Goal: Task Accomplishment & Management: Manage account settings

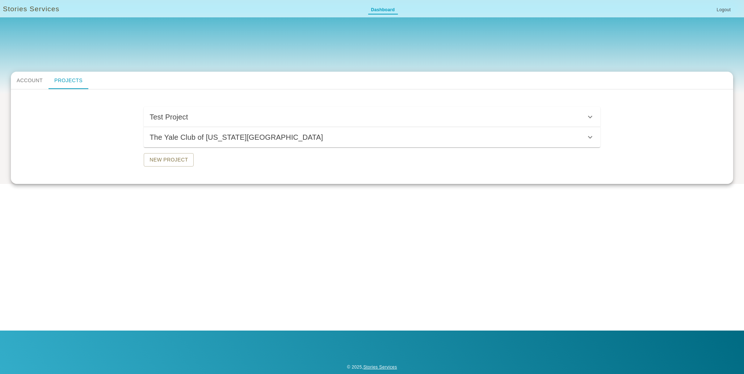
click at [465, 138] on span "The Yale Club of [US_STATE][GEOGRAPHIC_DATA]" at bounding box center [368, 138] width 437 height 12
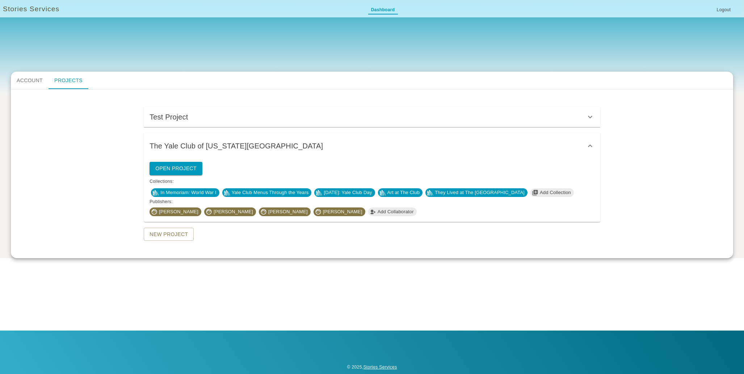
click at [266, 194] on span "Yale Club Menus Through the Years" at bounding box center [270, 192] width 83 height 7
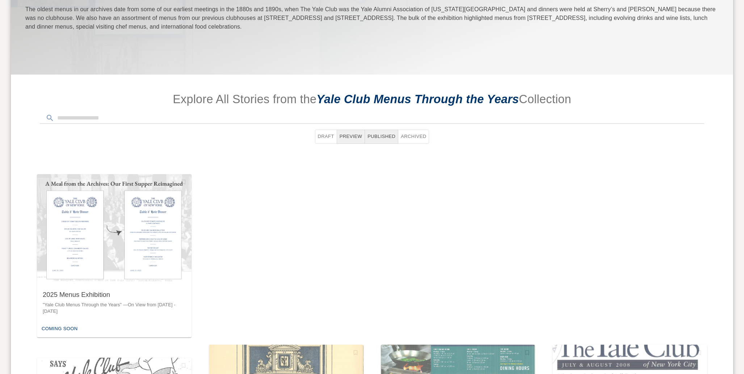
scroll to position [224, 0]
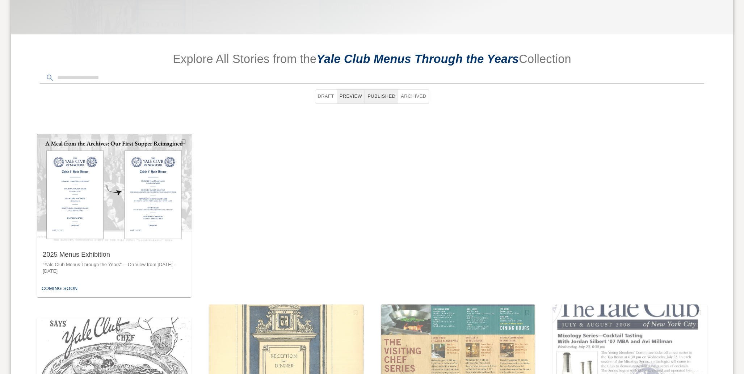
click at [72, 236] on img "button" at bounding box center [114, 189] width 155 height 110
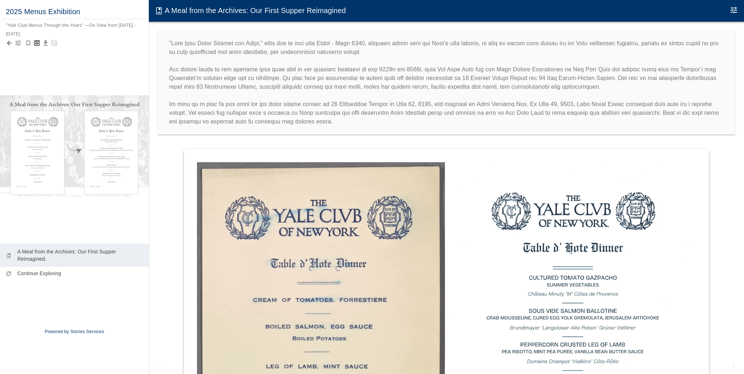
click at [17, 45] on icon "button" at bounding box center [17, 42] width 7 height 7
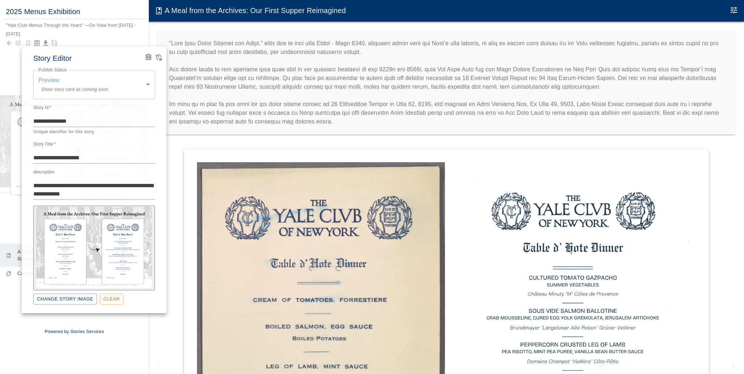
click at [51, 75] on body "**********" at bounding box center [372, 194] width 744 height 389
click at [59, 25] on div at bounding box center [372, 187] width 744 height 374
click at [11, 44] on div at bounding box center [372, 187] width 744 height 374
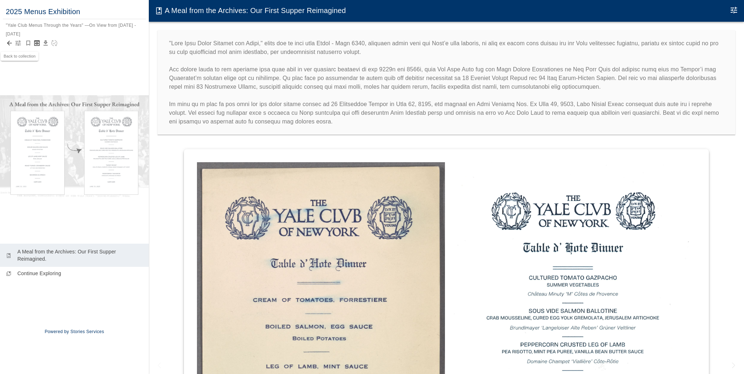
click at [11, 46] on icon "Back to collection" at bounding box center [9, 42] width 7 height 7
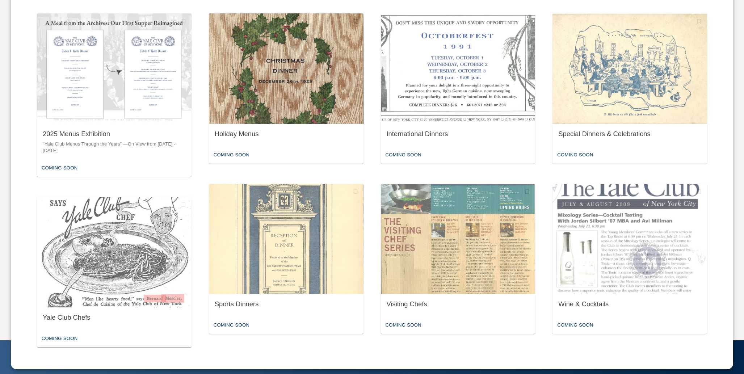
scroll to position [355, 0]
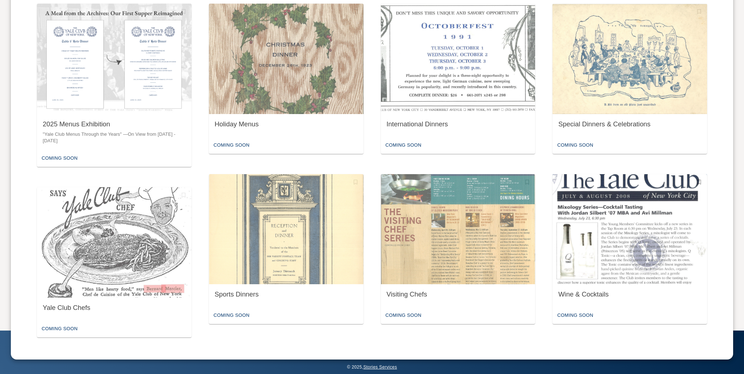
click at [575, 285] on div "Wine & Cocktails" at bounding box center [630, 295] width 155 height 23
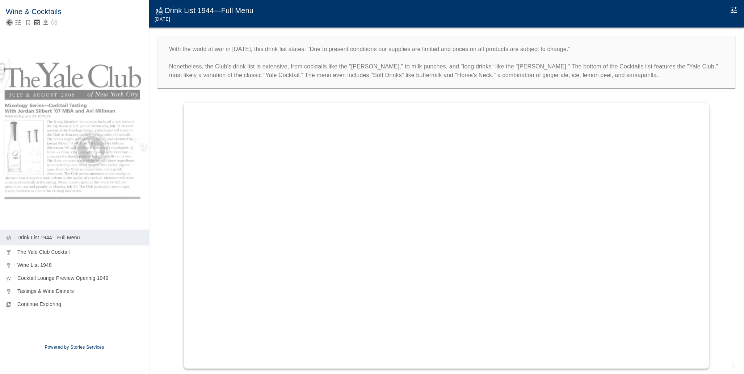
click at [9, 25] on icon "Back to collection" at bounding box center [9, 22] width 7 height 7
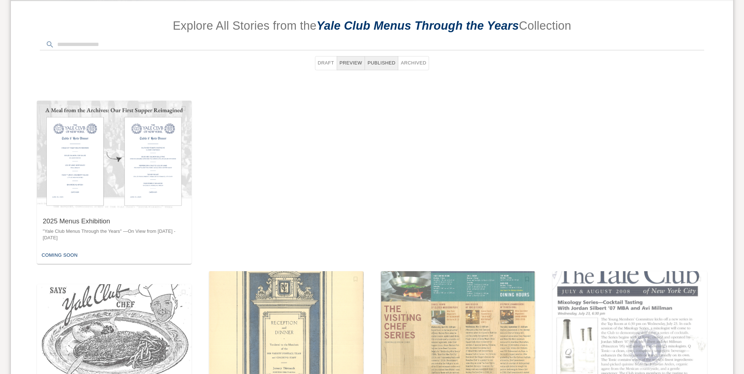
scroll to position [355, 0]
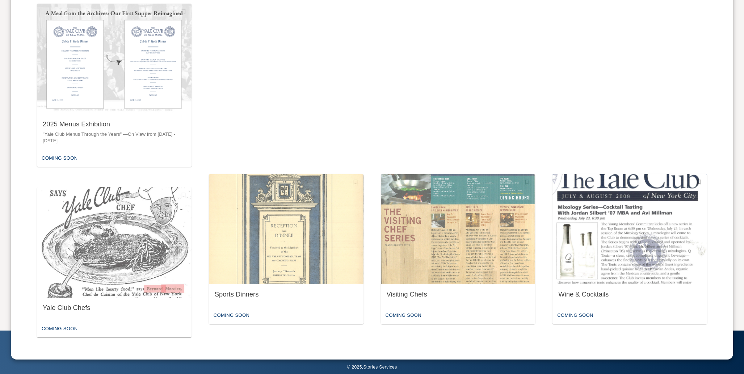
click at [593, 259] on img "button" at bounding box center [630, 229] width 155 height 110
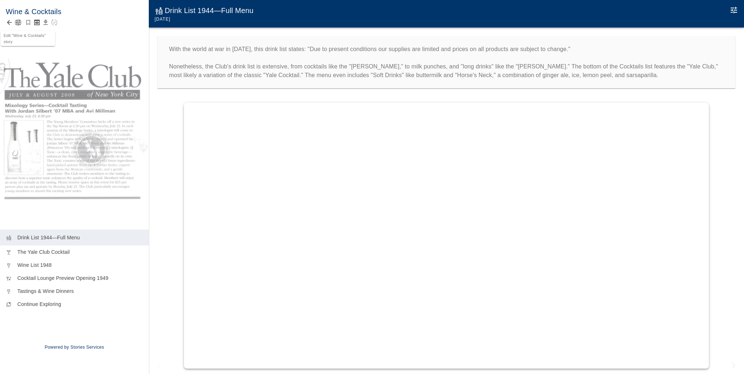
click at [17, 24] on icon "button" at bounding box center [17, 22] width 7 height 7
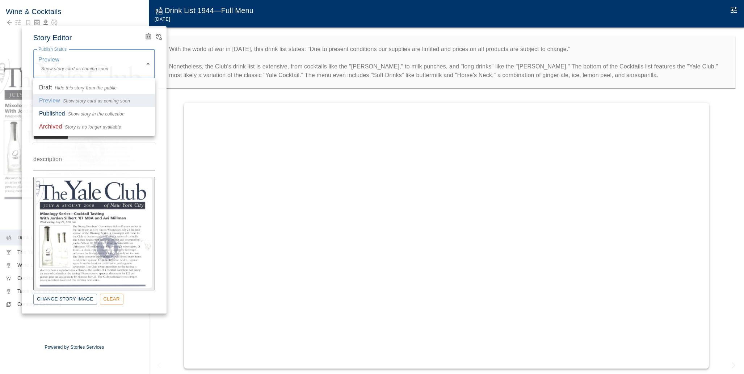
click at [60, 65] on body "Wine & Cocktails liquor Drink List 1944—Full Menu local_bar The Yale Club Cockt…" at bounding box center [372, 194] width 744 height 389
click at [66, 108] on li "Published Show story in the collection" at bounding box center [94, 113] width 122 height 13
type input "*********"
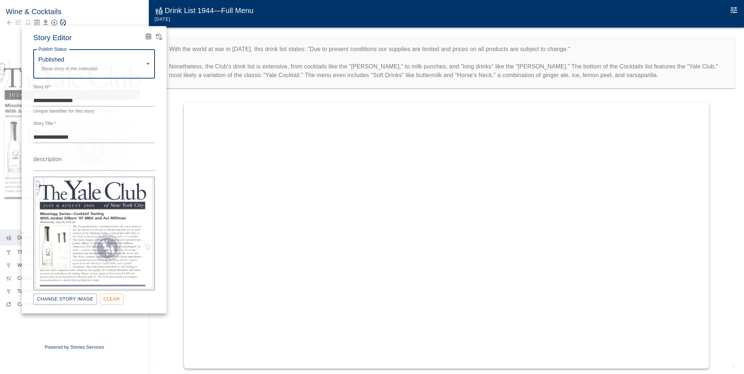
click at [87, 24] on div at bounding box center [372, 187] width 744 height 374
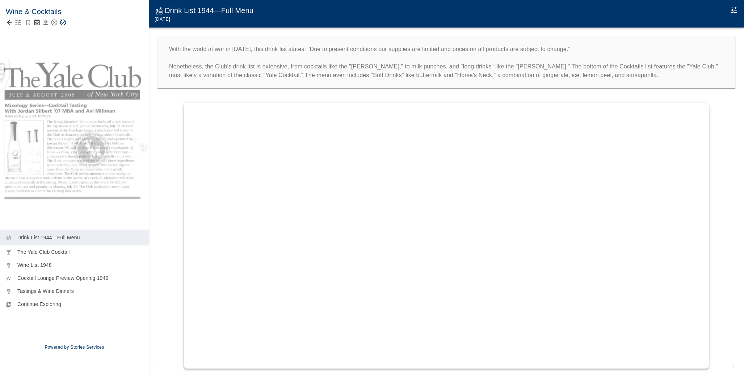
click at [18, 25] on icon "button" at bounding box center [17, 22] width 7 height 7
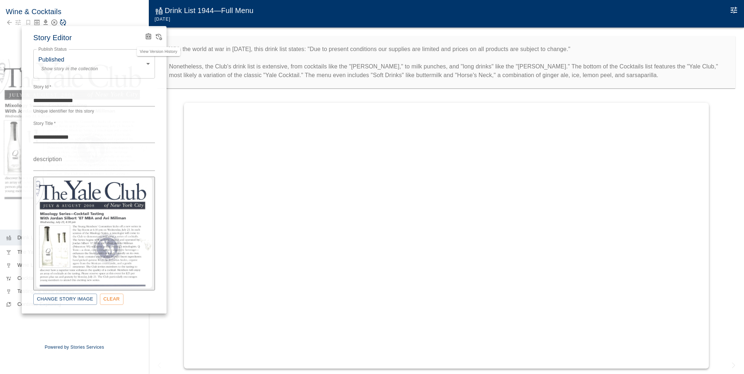
click at [159, 37] on icon "View Version History" at bounding box center [158, 36] width 7 height 7
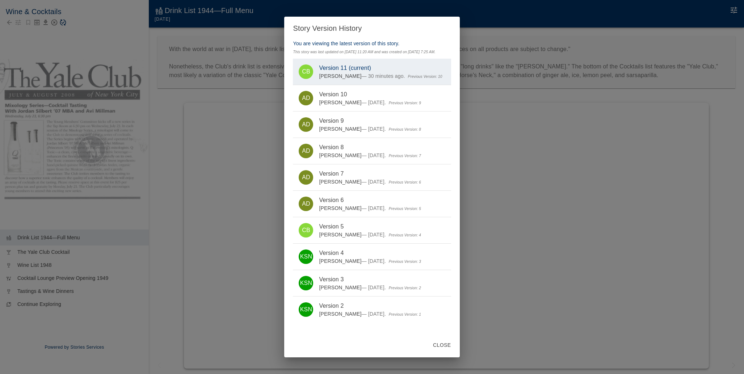
click at [137, 38] on div "Story Version History You are viewing the latest version of this story. This st…" at bounding box center [372, 187] width 744 height 374
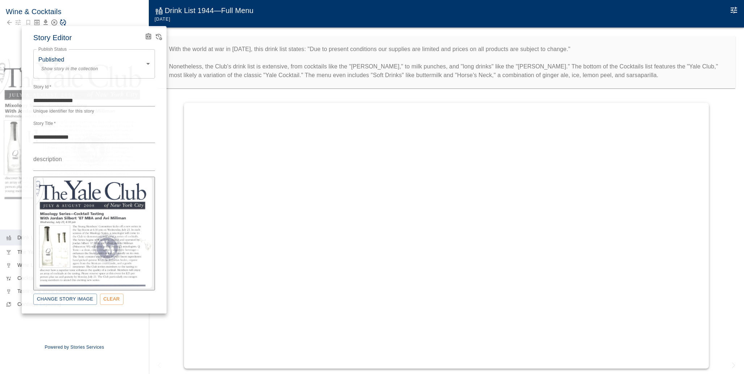
click at [91, 8] on div at bounding box center [372, 187] width 744 height 374
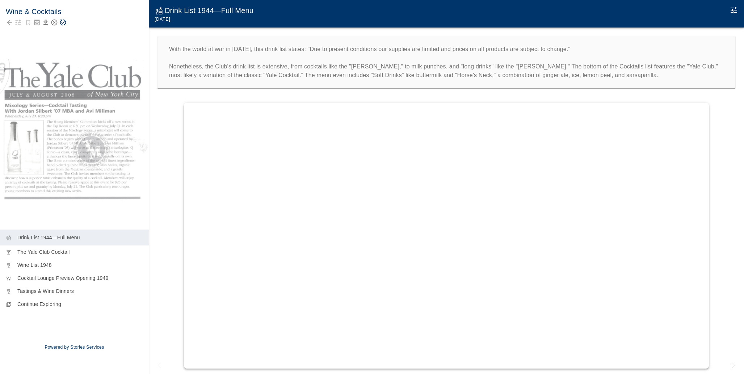
click at [64, 23] on icon "Save Story" at bounding box center [62, 22] width 7 height 7
click at [18, 21] on icon "button" at bounding box center [17, 22] width 7 height 7
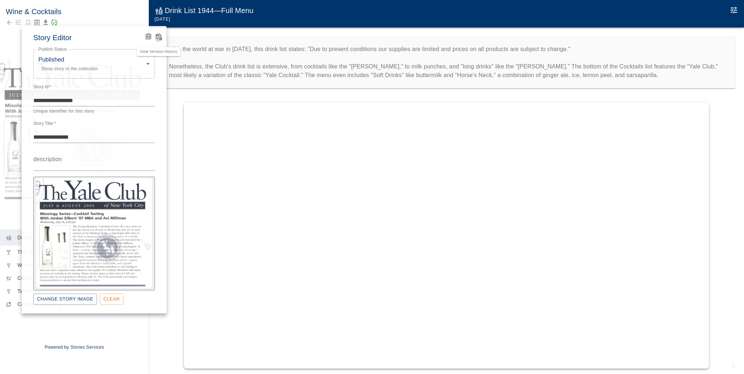
click at [158, 36] on icon "View Version History" at bounding box center [158, 36] width 7 height 7
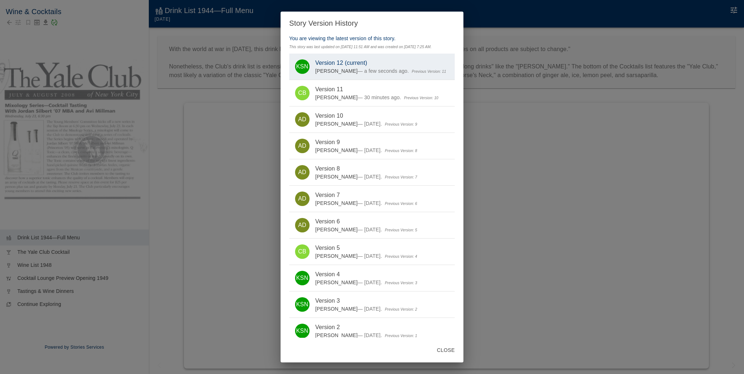
click at [151, 62] on div "Story Version History You are viewing the latest version of this story. This st…" at bounding box center [372, 187] width 744 height 374
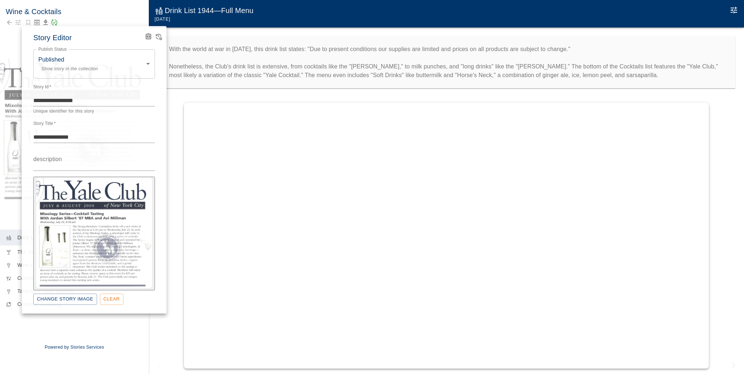
click at [8, 28] on div at bounding box center [372, 187] width 744 height 374
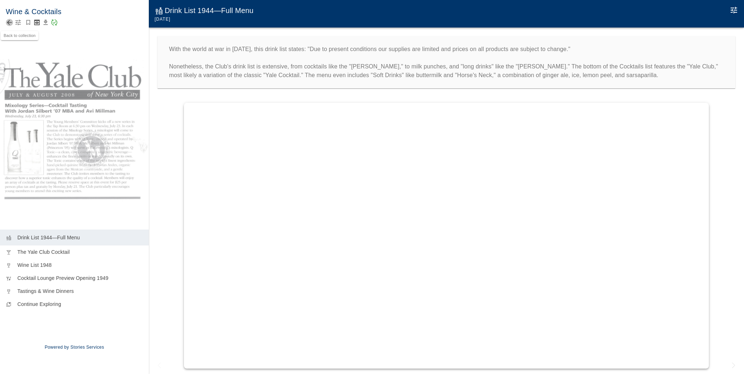
click at [9, 22] on icon "Back to collection" at bounding box center [9, 22] width 5 height 5
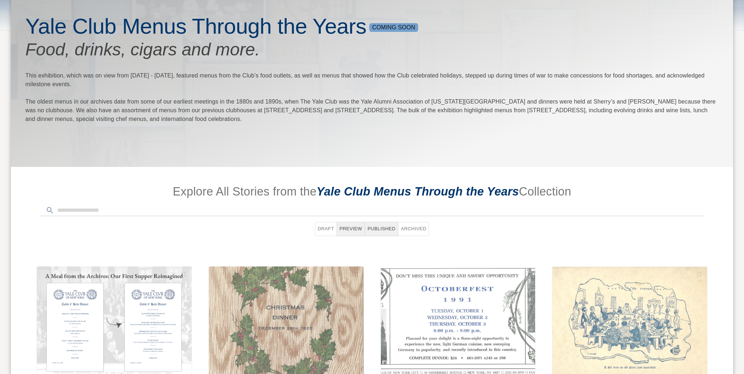
scroll to position [138, 0]
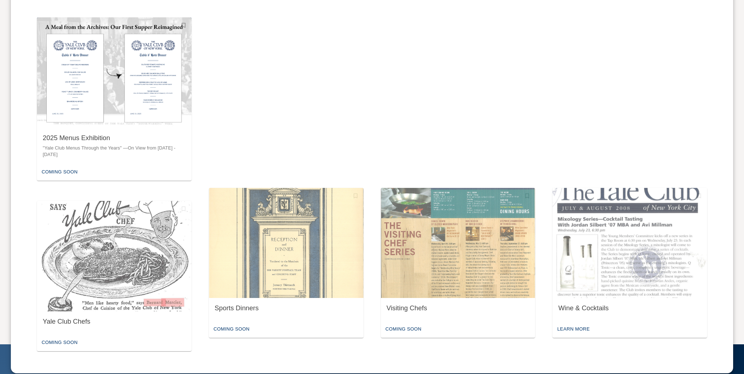
scroll to position [355, 0]
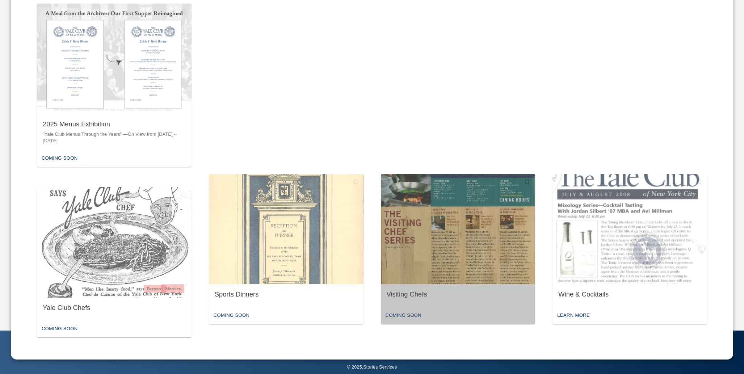
click at [466, 279] on img "button" at bounding box center [458, 229] width 155 height 110
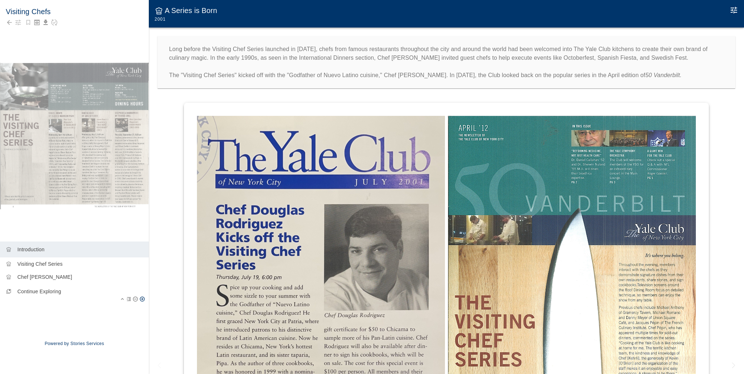
click at [56, 293] on p "Continue Exploring" at bounding box center [80, 291] width 126 height 7
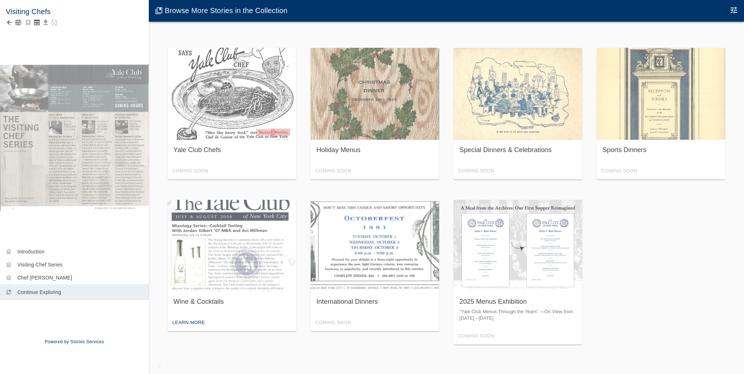
click at [15, 22] on icon "button" at bounding box center [17, 22] width 7 height 7
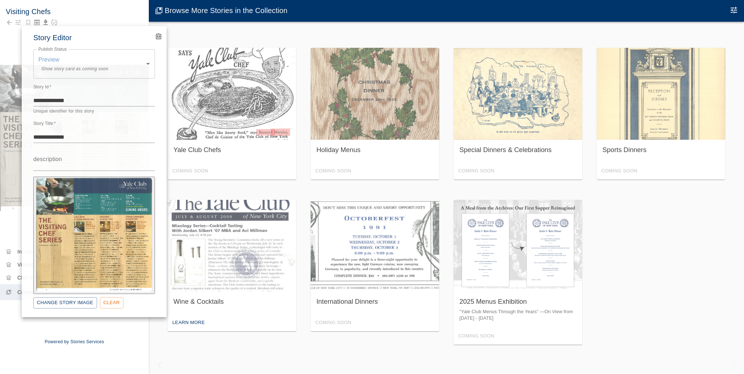
click at [100, 72] on body "Visiting Chefs chef_hat Introduction chef_hat Visiting Chef Series chef_hat Che…" at bounding box center [372, 194] width 744 height 389
click at [96, 115] on span "Show story in the collection" at bounding box center [96, 114] width 57 height 7
type input "*********"
click at [137, 330] on div at bounding box center [372, 187] width 744 height 374
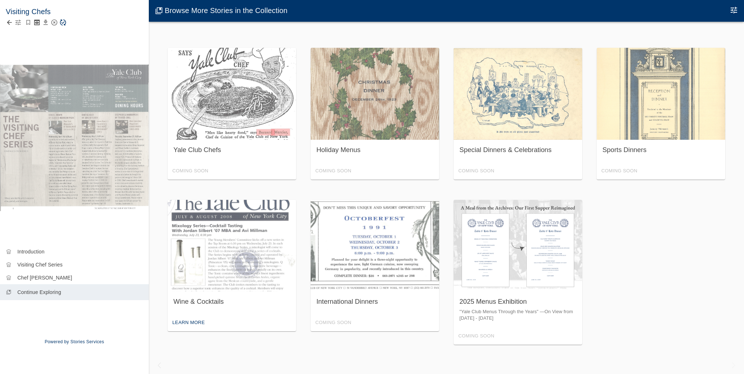
click at [18, 24] on icon "button" at bounding box center [18, 22] width 5 height 5
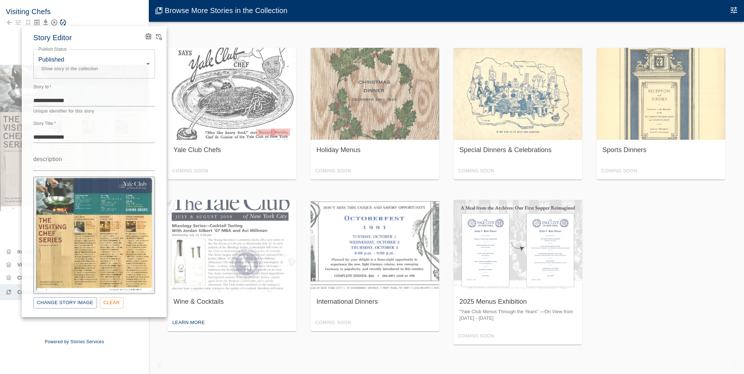
click at [159, 39] on icon "View Version History" at bounding box center [158, 36] width 7 height 7
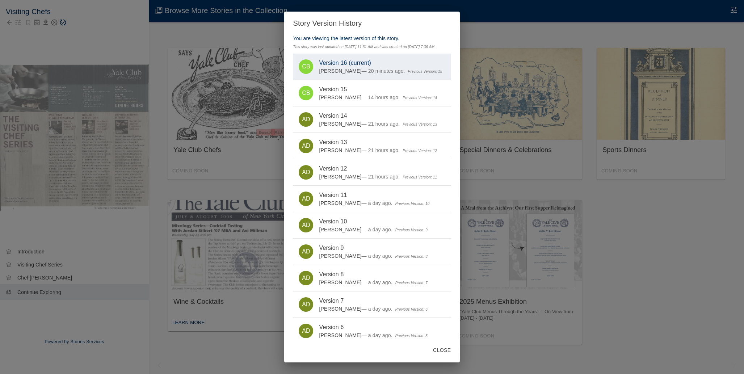
click at [128, 37] on div "Story Version History You are viewing the latest version of this story. This st…" at bounding box center [372, 187] width 744 height 374
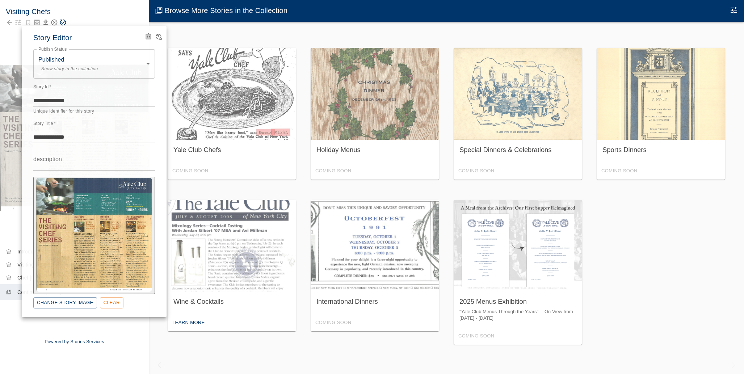
click at [91, 18] on div at bounding box center [372, 187] width 744 height 374
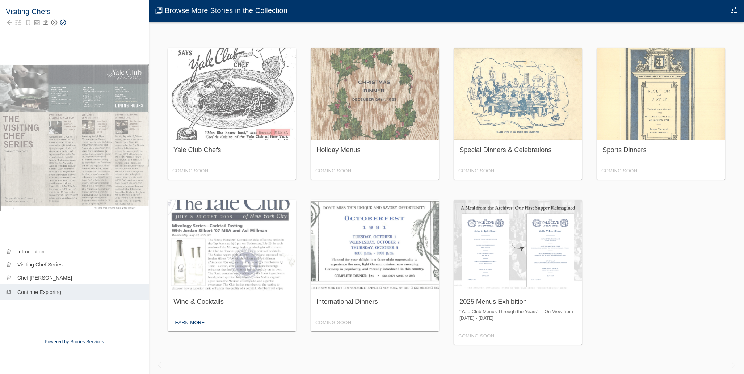
click at [66, 21] on icon "Save Story" at bounding box center [62, 22] width 7 height 7
click at [9, 22] on icon "Back to collection" at bounding box center [9, 22] width 7 height 7
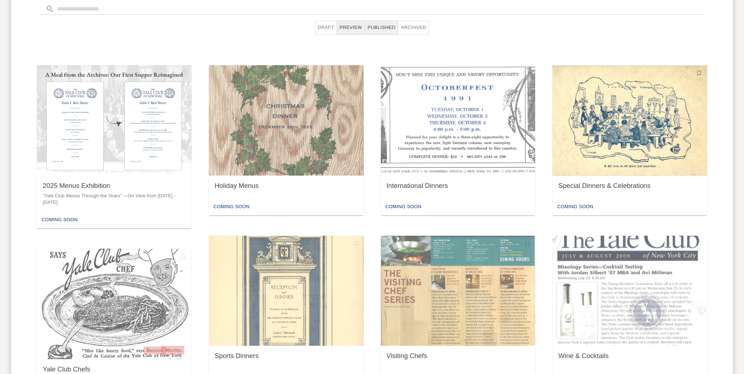
scroll to position [355, 0]
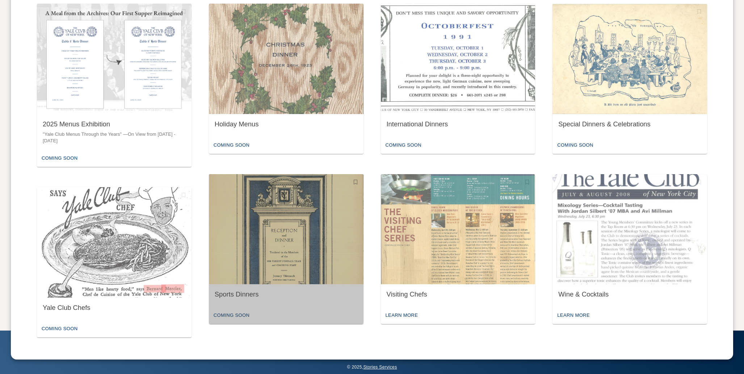
click at [269, 229] on img "button" at bounding box center [286, 229] width 155 height 110
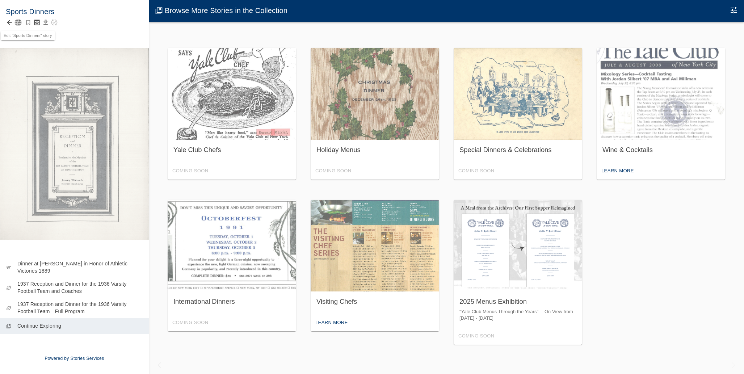
click at [17, 23] on icon "button" at bounding box center [17, 22] width 7 height 7
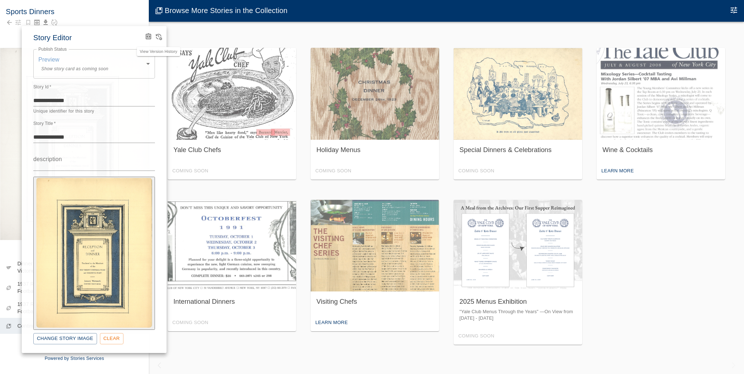
click at [160, 33] on icon "View Version History" at bounding box center [158, 36] width 7 height 7
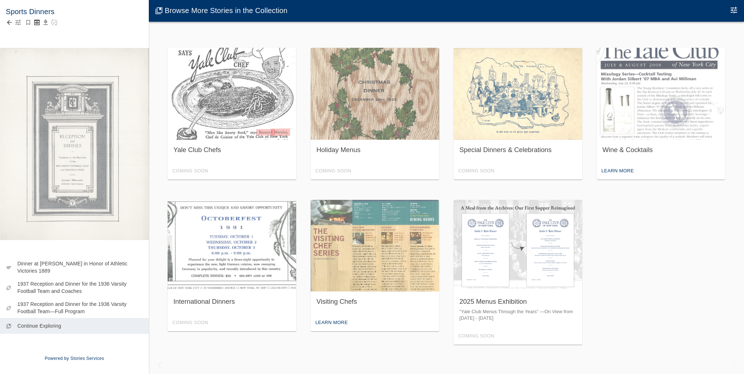
click at [17, 22] on icon "button" at bounding box center [17, 22] width 7 height 7
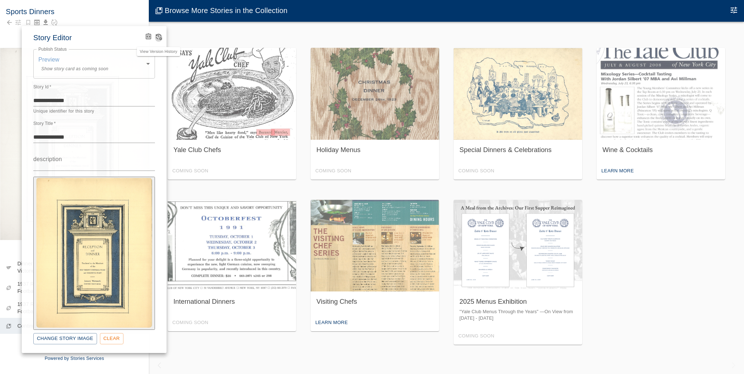
click at [157, 36] on icon "View Version History" at bounding box center [159, 37] width 6 height 7
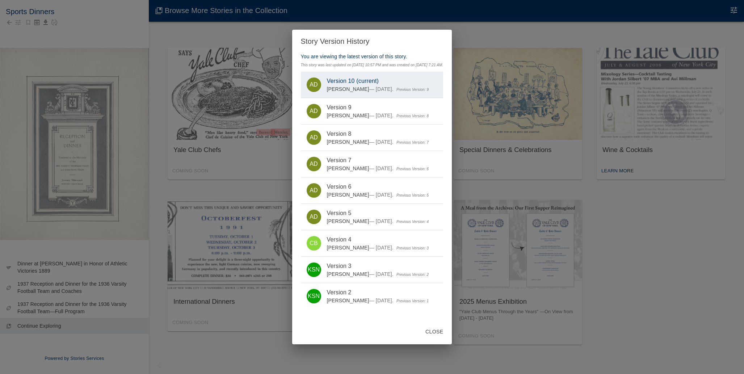
click at [156, 37] on div "Story Version History You are viewing the latest version of this story. This st…" at bounding box center [372, 187] width 744 height 374
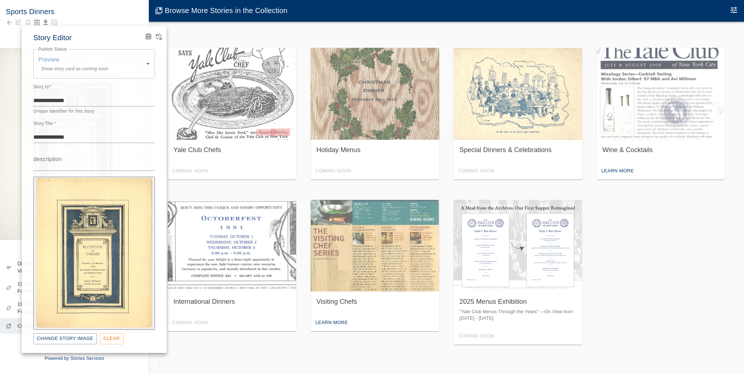
click at [79, 62] on body "Sports Dinners sports Dinner at Delmonico's in Honor of Athletic Victories 1889…" at bounding box center [372, 194] width 744 height 389
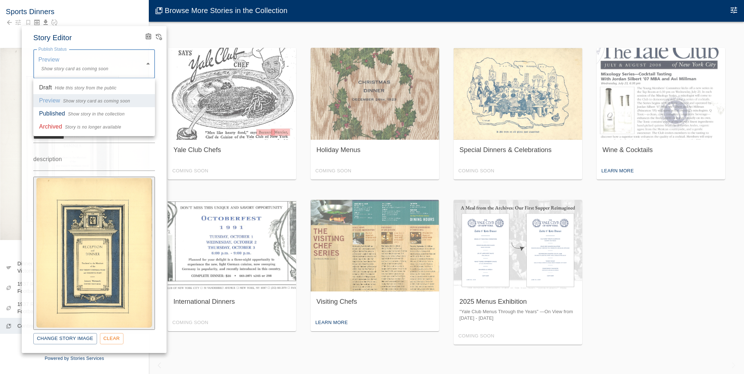
click at [70, 113] on span "Show story in the collection" at bounding box center [96, 114] width 57 height 7
type input "*********"
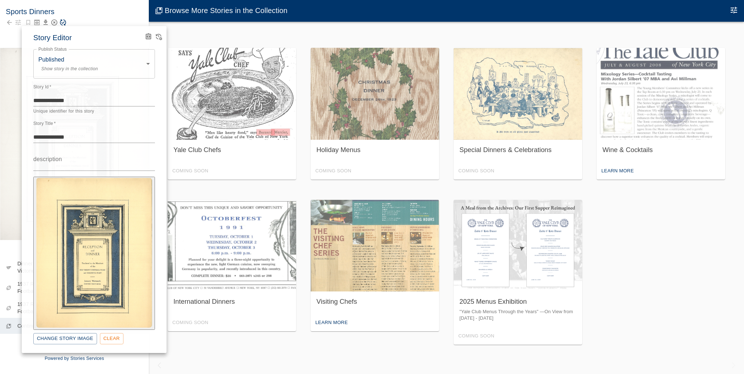
click at [95, 14] on div at bounding box center [372, 187] width 744 height 374
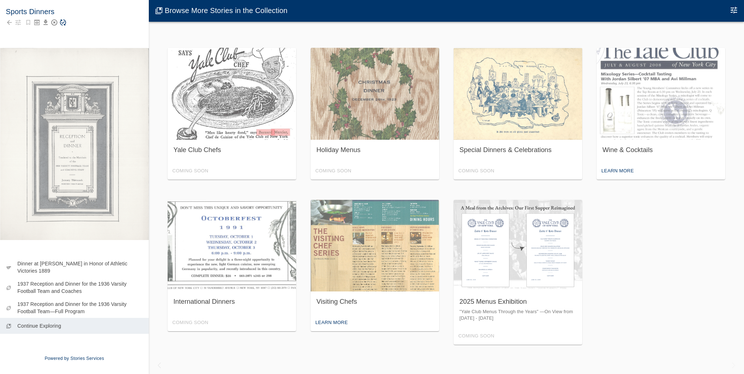
click at [65, 26] on icon "Save Story" at bounding box center [62, 22] width 7 height 7
click at [234, 226] on div "International Dinners Coming Soon" at bounding box center [232, 266] width 129 height 132
click at [11, 23] on icon "Back to collection" at bounding box center [9, 22] width 7 height 7
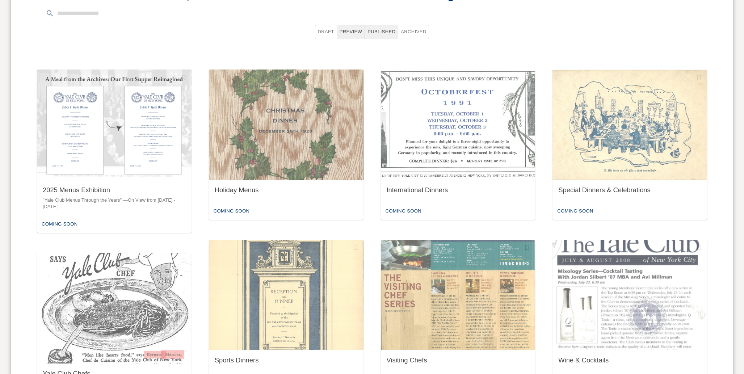
scroll to position [355, 0]
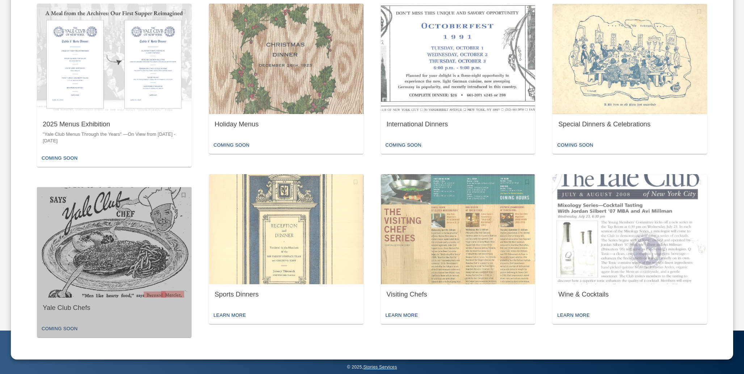
click at [143, 237] on img "button" at bounding box center [114, 242] width 155 height 110
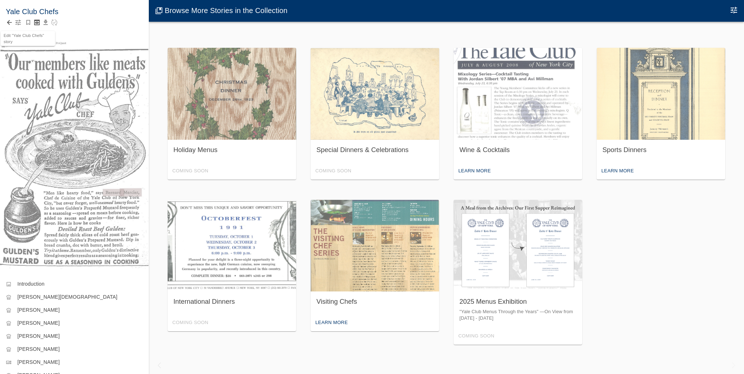
click at [15, 22] on icon "button" at bounding box center [17, 22] width 7 height 7
click at [17, 24] on icon "button" at bounding box center [17, 22] width 7 height 7
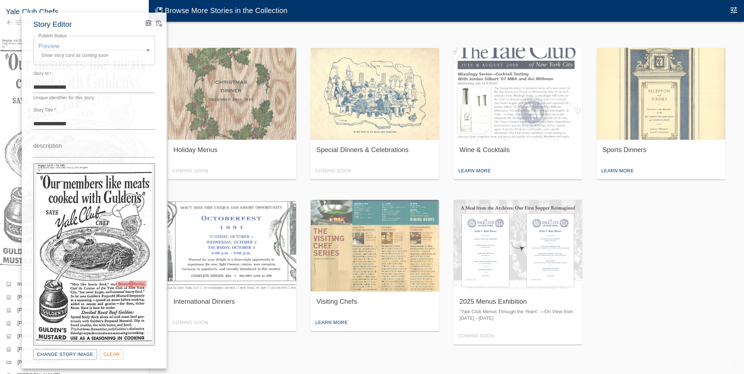
click at [137, 49] on body "Yale Club Chefs image Introduction chef_hat [PERSON_NAME][DEMOGRAPHIC_DATA] che…" at bounding box center [372, 194] width 744 height 389
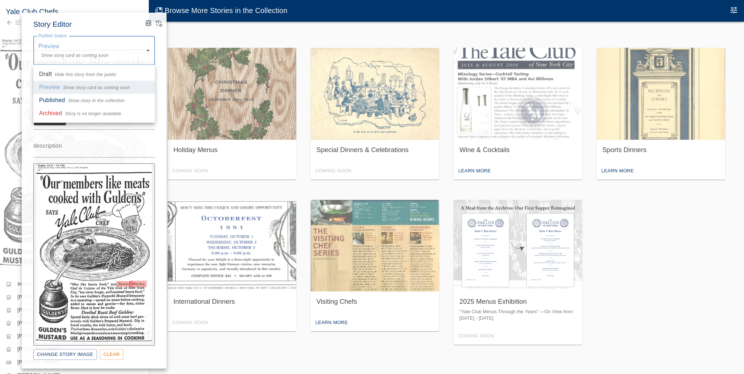
click at [110, 100] on span "Show story in the collection" at bounding box center [96, 100] width 57 height 7
type input "*********"
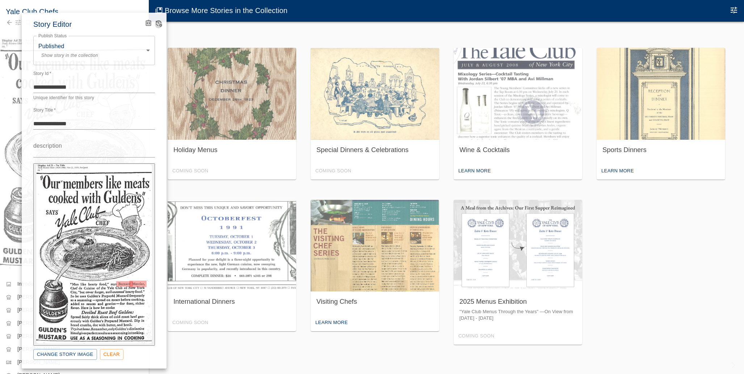
click at [159, 24] on icon "View Version History" at bounding box center [158, 23] width 7 height 7
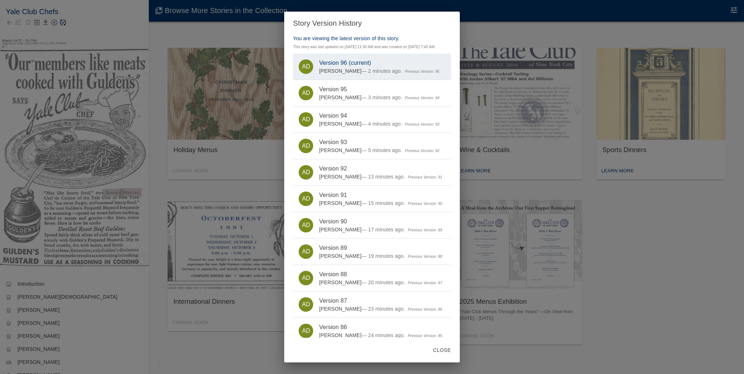
click at [117, 39] on div "Story Version History You are viewing the latest version of this story. This st…" at bounding box center [372, 187] width 744 height 374
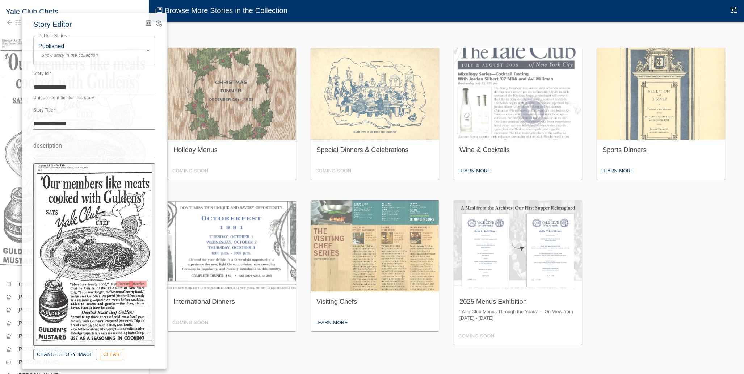
click at [9, 20] on div at bounding box center [372, 187] width 744 height 374
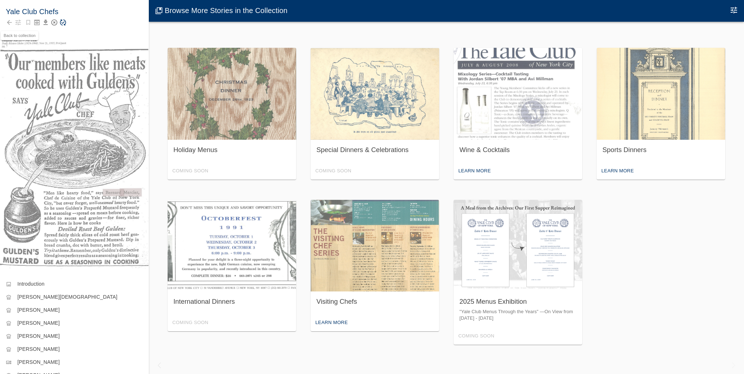
click at [11, 20] on icon "Back to collection" at bounding box center [9, 22] width 7 height 7
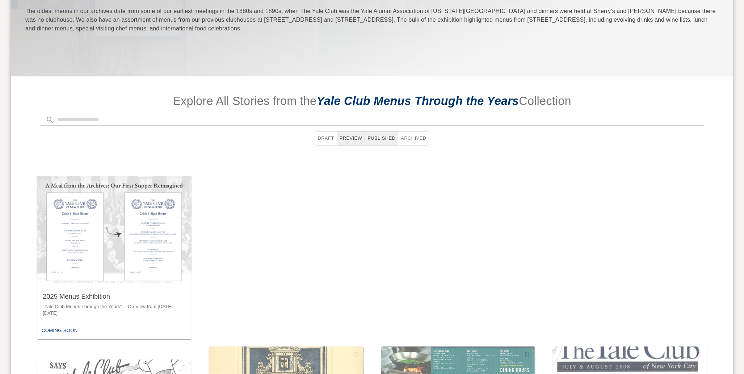
scroll to position [184, 0]
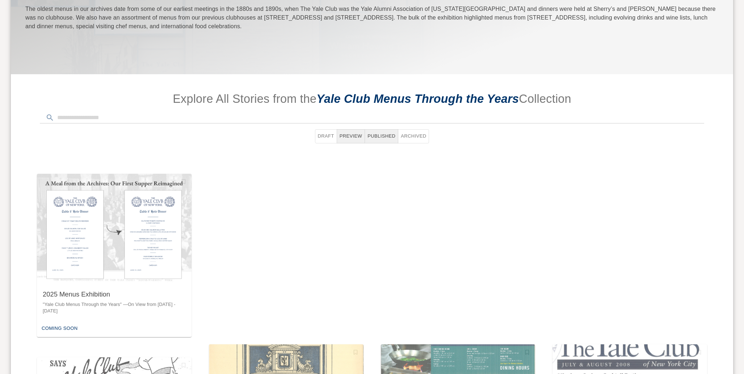
click at [250, 219] on img "button" at bounding box center [286, 240] width 155 height 110
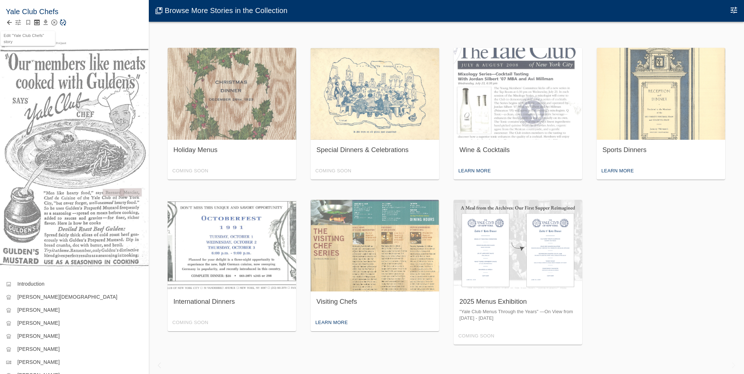
click at [16, 21] on icon "button" at bounding box center [18, 22] width 5 height 5
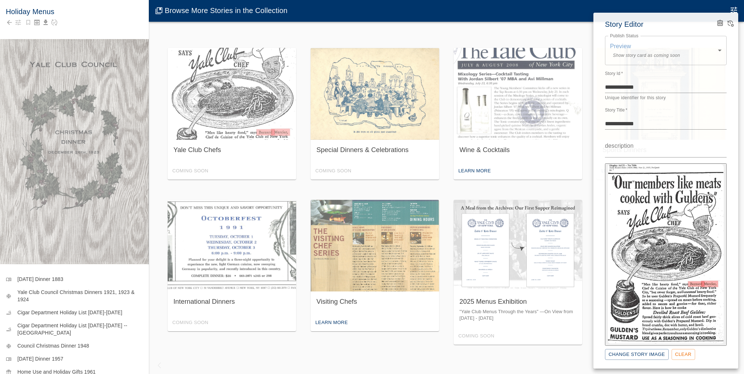
click at [25, 39] on div at bounding box center [372, 187] width 744 height 374
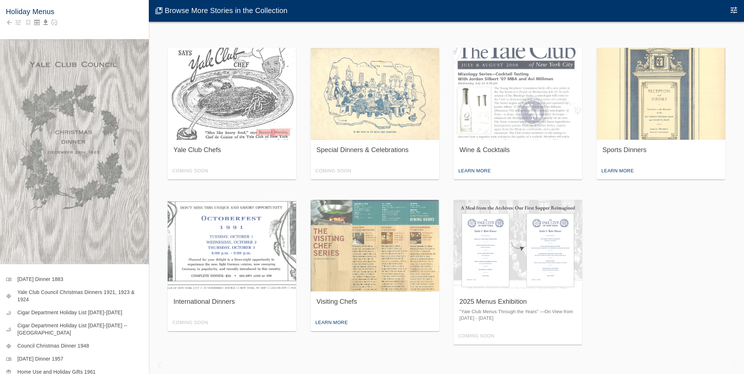
click at [16, 19] on div "**********" at bounding box center [372, 187] width 744 height 374
click at [17, 21] on icon "button" at bounding box center [18, 22] width 5 height 5
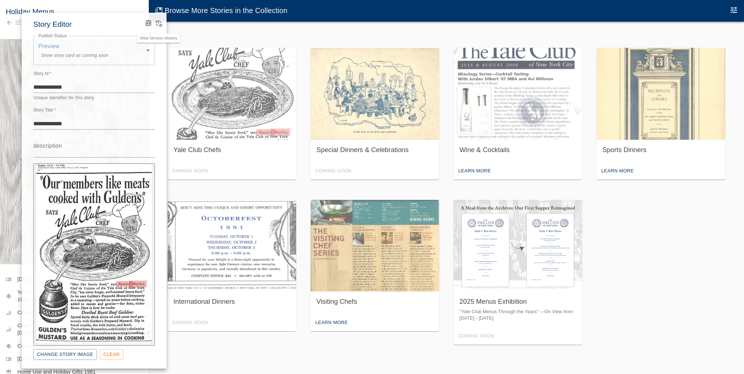
click at [160, 23] on icon "View Version History" at bounding box center [158, 23] width 7 height 7
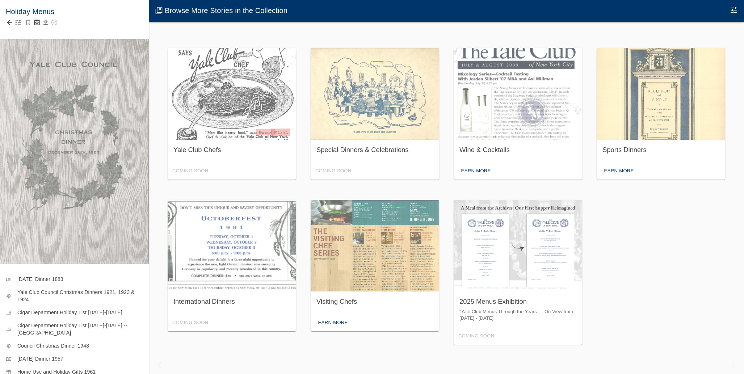
click at [20, 24] on icon "button" at bounding box center [18, 22] width 5 height 5
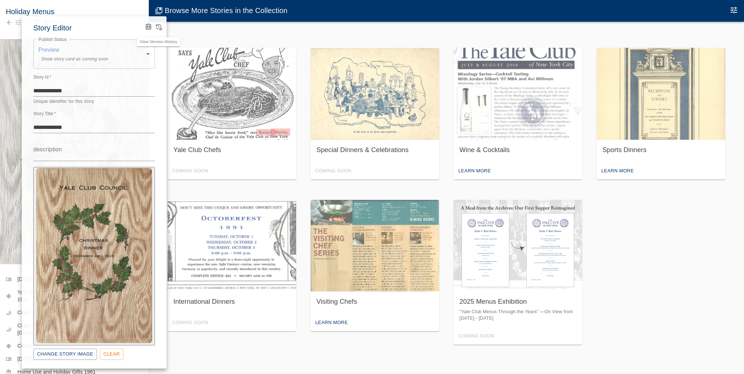
click at [160, 26] on icon "View Version History" at bounding box center [158, 26] width 7 height 7
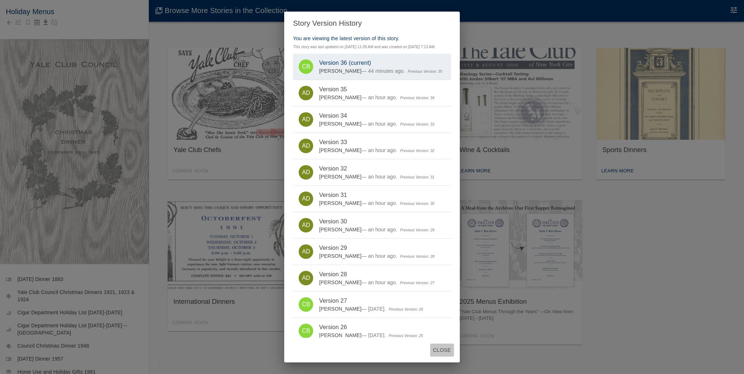
click at [454, 349] on button "Close" at bounding box center [442, 350] width 24 height 13
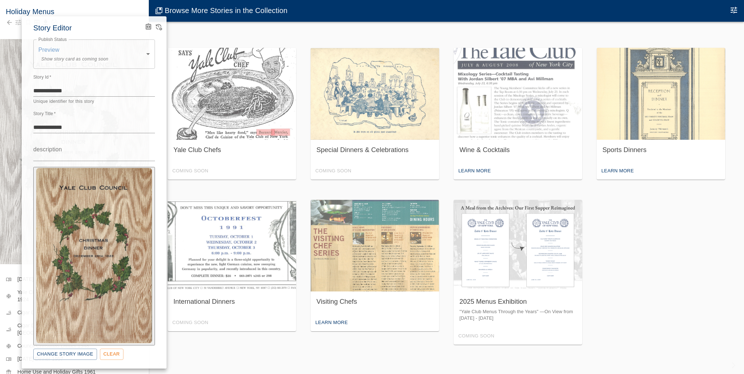
click at [102, 12] on div at bounding box center [372, 187] width 744 height 374
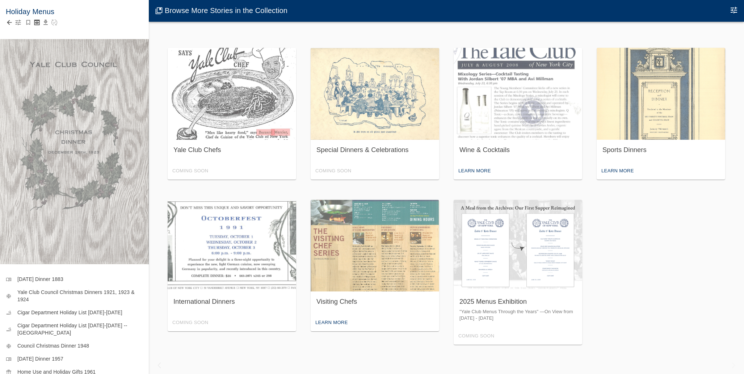
click at [17, 21] on icon "button" at bounding box center [17, 22] width 7 height 7
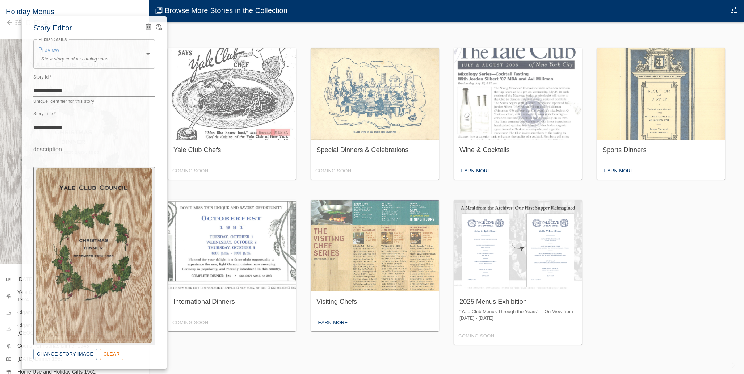
click at [158, 25] on icon "View Version History" at bounding box center [158, 26] width 7 height 7
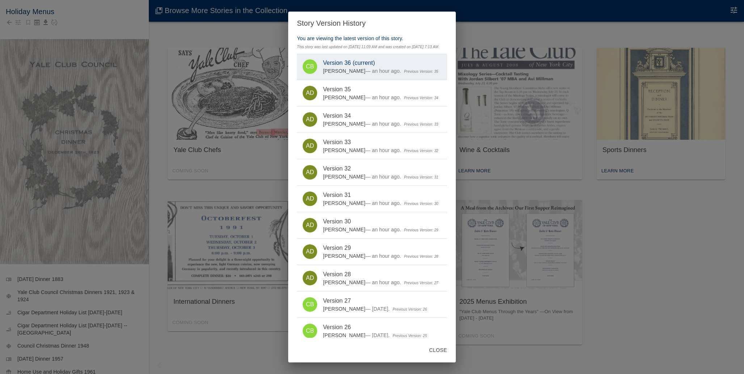
click at [153, 72] on div "Story Version History You are viewing the latest version of this story. This st…" at bounding box center [372, 187] width 744 height 374
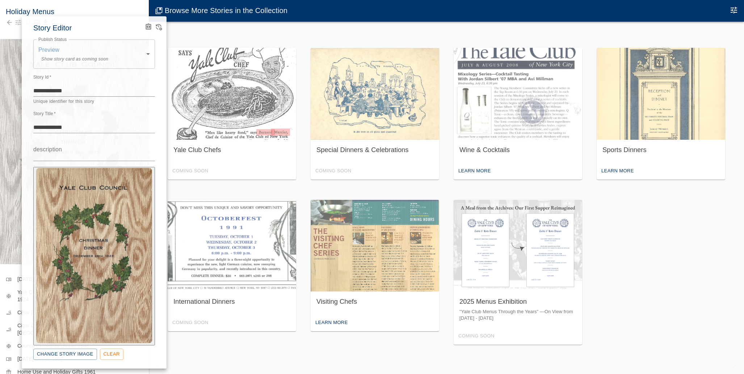
click at [18, 265] on div at bounding box center [372, 187] width 744 height 374
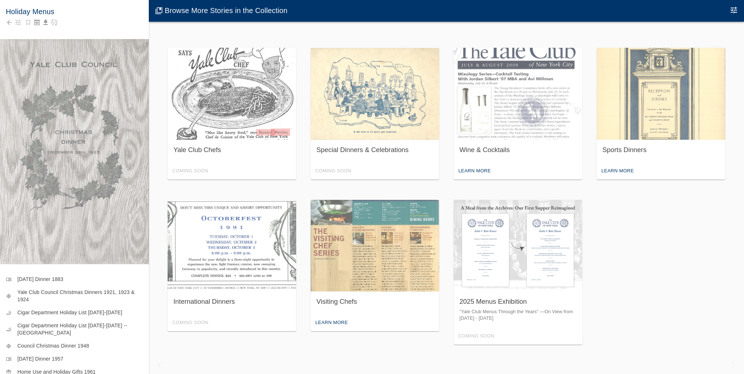
click at [14, 28] on div "Holiday Menus" at bounding box center [74, 16] width 149 height 33
click at [17, 23] on icon "button" at bounding box center [18, 22] width 5 height 5
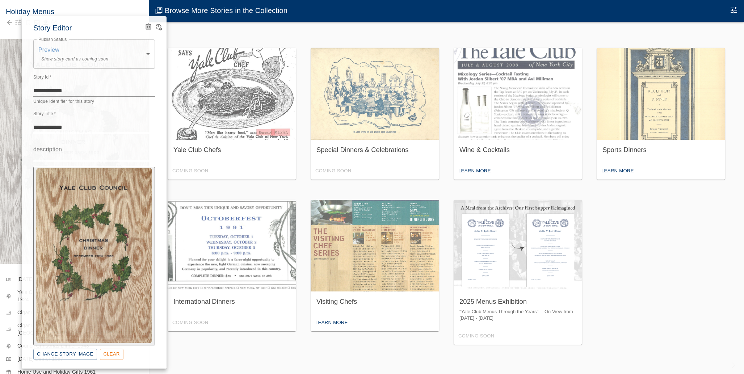
click at [64, 64] on body "Holiday Menus menu_book Thanksgiving Dinner 1883 mode_cool Yale Club Council Ch…" at bounding box center [372, 194] width 744 height 389
click at [68, 103] on span "Show story in the collection" at bounding box center [96, 104] width 57 height 7
type input "*********"
click at [117, 3] on div at bounding box center [372, 187] width 744 height 374
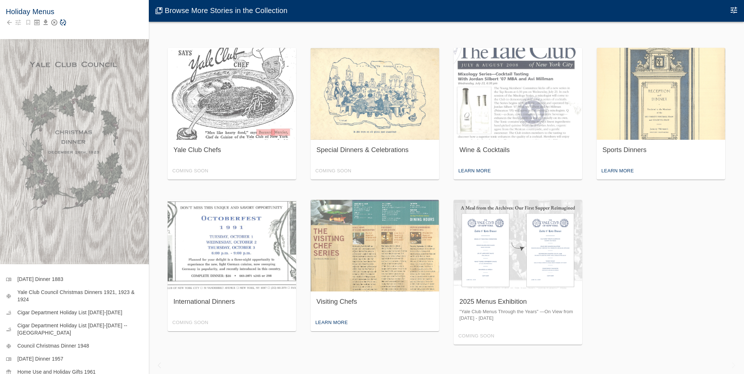
click at [62, 23] on icon "Save Story" at bounding box center [63, 23] width 6 height 6
click at [10, 23] on icon "Back to collection" at bounding box center [9, 22] width 7 height 7
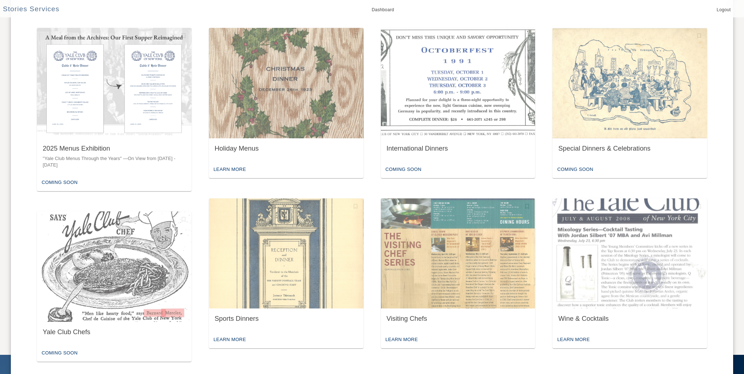
scroll to position [327, 0]
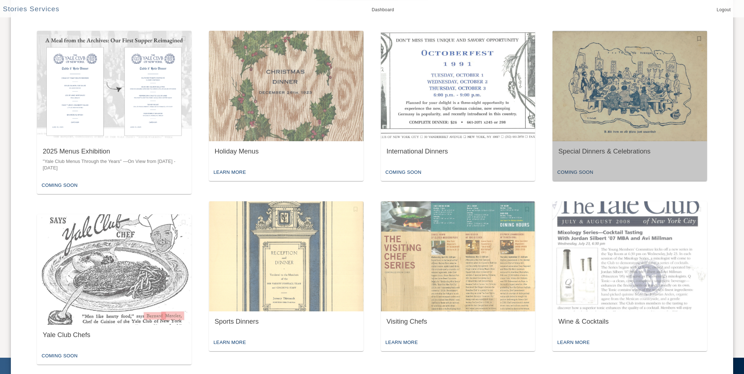
click at [587, 90] on img "button" at bounding box center [630, 86] width 155 height 110
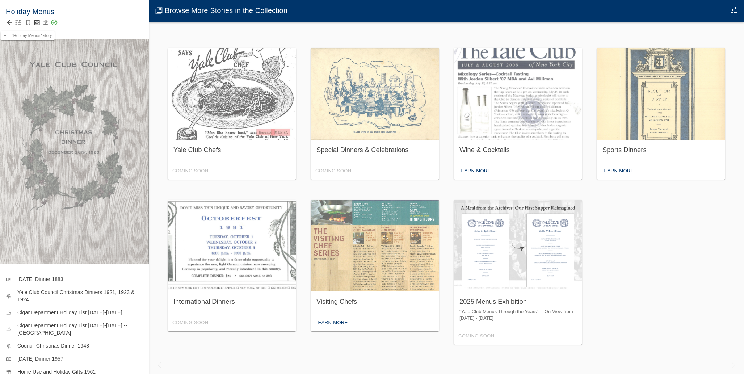
click at [15, 21] on icon "button" at bounding box center [17, 22] width 7 height 7
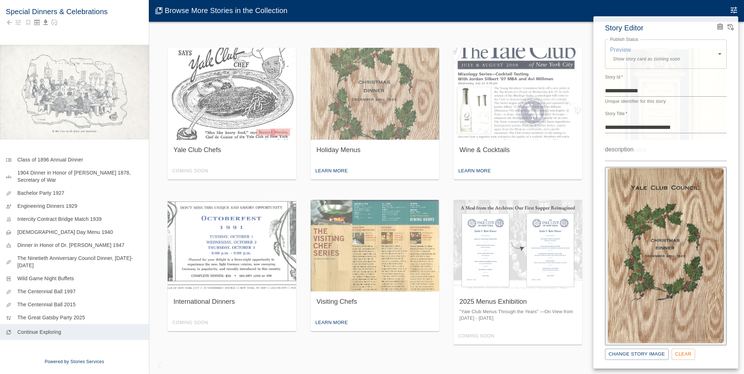
click at [15, 21] on div at bounding box center [372, 187] width 744 height 374
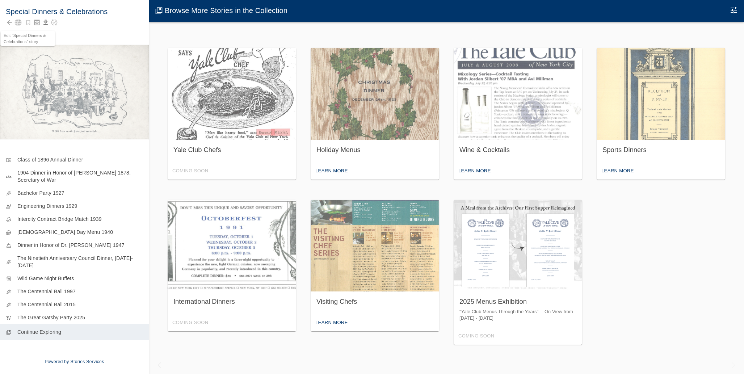
click at [18, 22] on icon "button" at bounding box center [18, 22] width 5 height 5
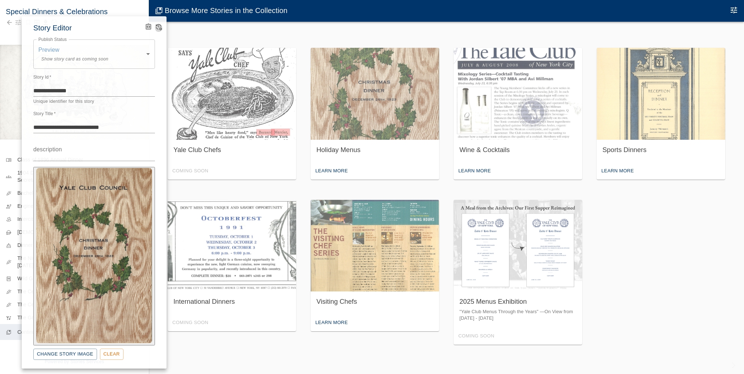
click at [161, 27] on icon "View Version History" at bounding box center [159, 27] width 6 height 7
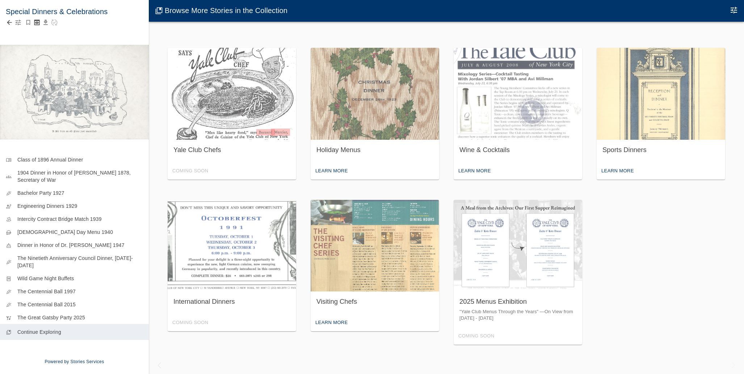
click at [17, 25] on icon "button" at bounding box center [17, 22] width 7 height 7
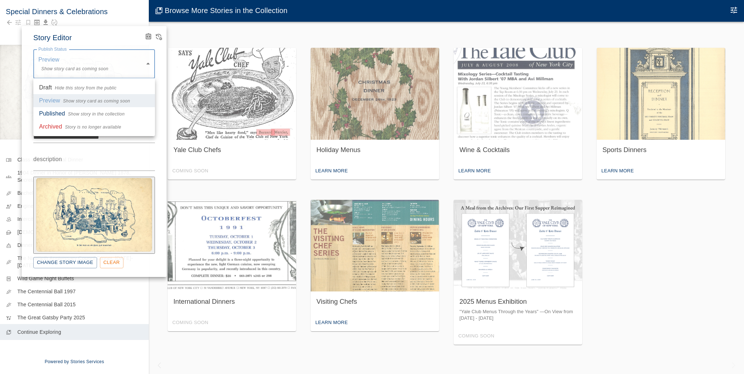
click at [132, 78] on body "Special Dinners & Celebrations menu_book Class of 1896 Annual Dinner groups 190…" at bounding box center [372, 194] width 744 height 389
click at [159, 32] on div at bounding box center [372, 187] width 744 height 374
click at [159, 33] on icon "View Version History" at bounding box center [158, 36] width 7 height 7
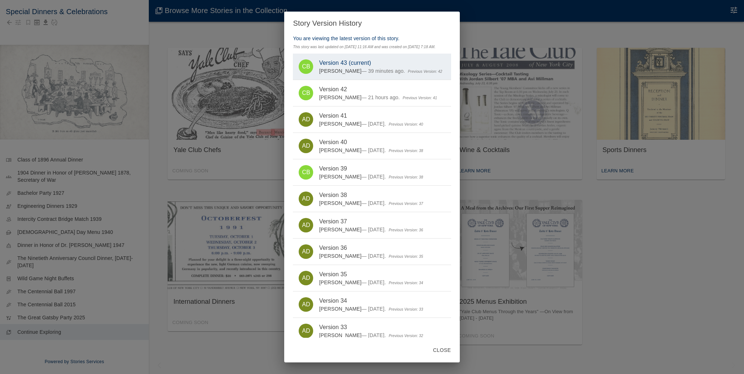
click at [197, 201] on div "Story Version History You are viewing the latest version of this story. This st…" at bounding box center [372, 187] width 744 height 374
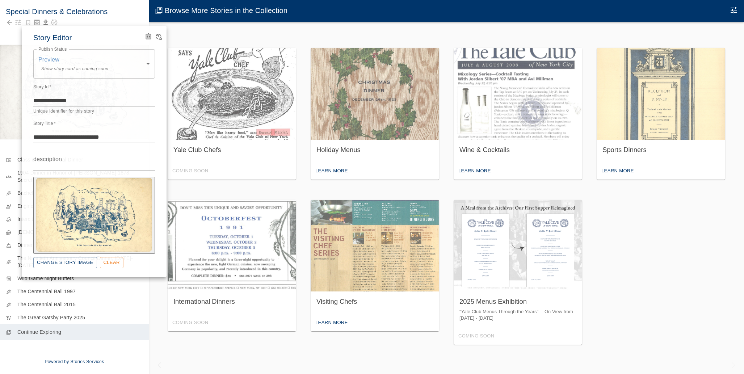
click at [147, 37] on icon "Advanced Code Editor" at bounding box center [148, 36] width 4 height 4
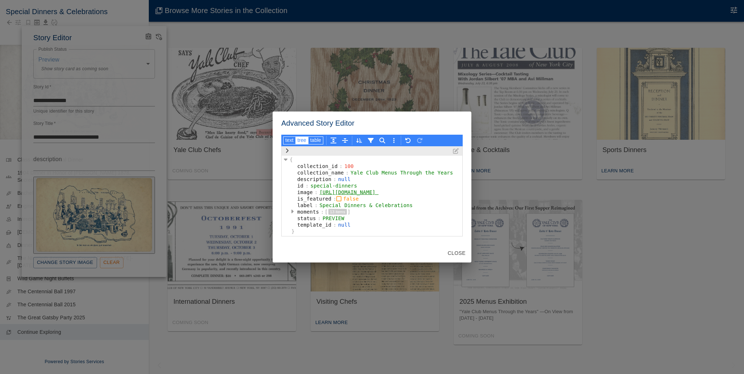
click at [148, 38] on div "Advanced Story Editor text tree table { collection_id : 100 collection_name : Y…" at bounding box center [372, 187] width 744 height 374
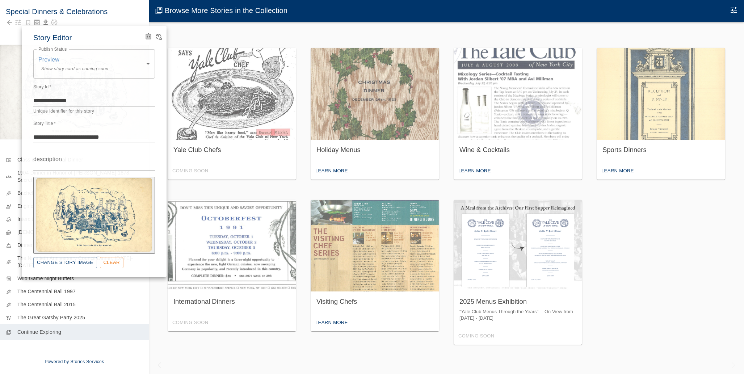
click at [157, 37] on icon "View Version History" at bounding box center [158, 36] width 7 height 7
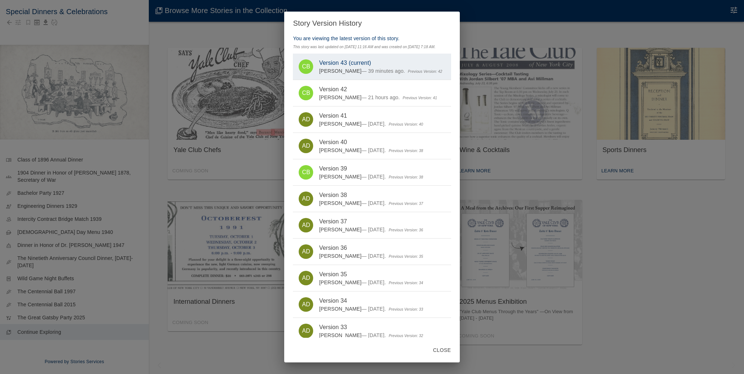
click at [154, 68] on div "Story Version History You are viewing the latest version of this story. This st…" at bounding box center [372, 187] width 744 height 374
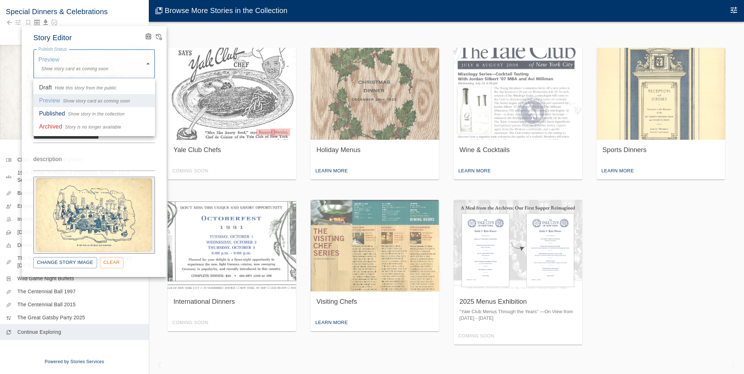
click at [72, 67] on body "Special Dinners & Celebrations menu_book Class of 1896 Annual Dinner groups 190…" at bounding box center [372, 194] width 744 height 389
click at [68, 109] on li "Published Show story in the collection" at bounding box center [94, 113] width 122 height 13
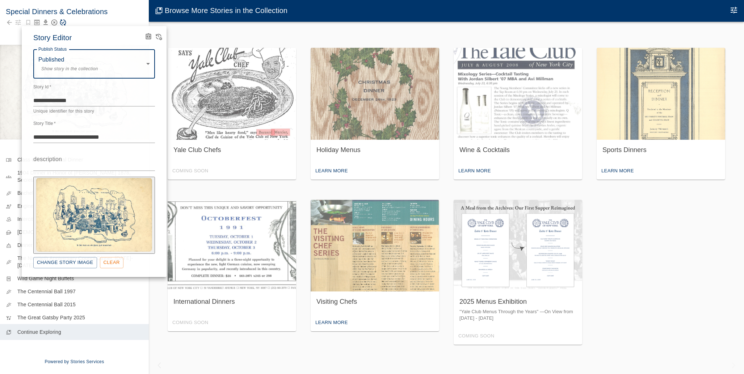
type input "*********"
click at [75, 18] on div at bounding box center [372, 187] width 744 height 374
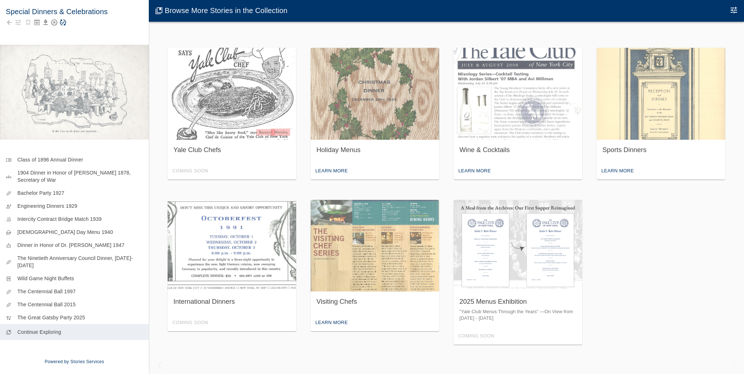
click at [66, 23] on icon "Save Story" at bounding box center [63, 23] width 6 height 6
click at [10, 22] on icon "Back to collection" at bounding box center [9, 22] width 7 height 7
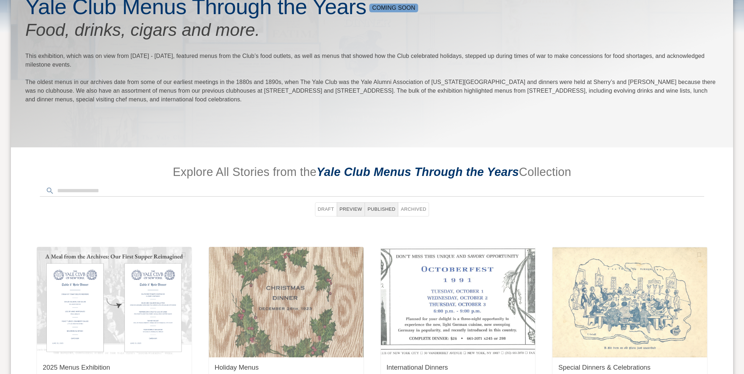
scroll to position [301, 0]
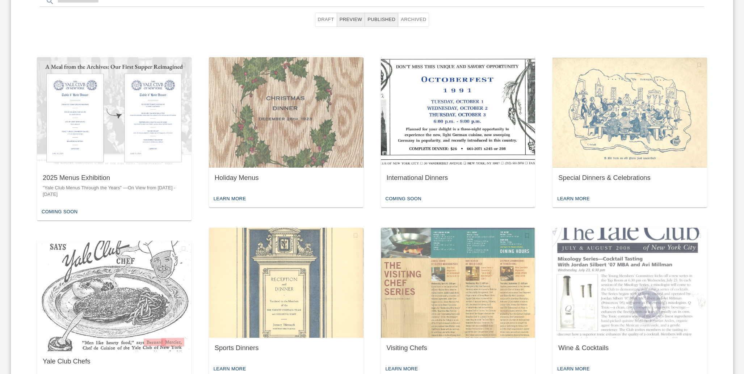
click at [414, 185] on div "International Dinners" at bounding box center [458, 179] width 155 height 23
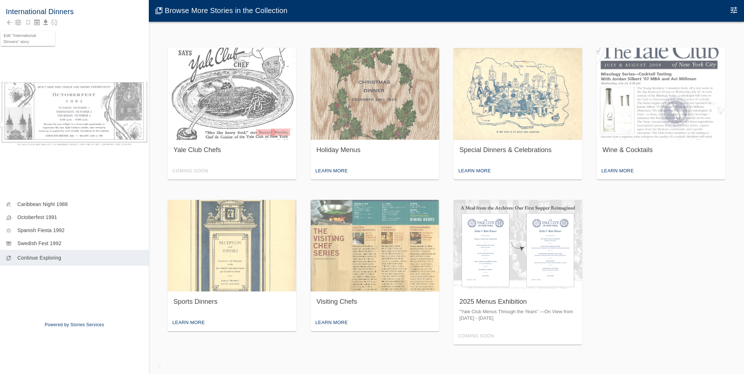
click at [20, 23] on icon "button" at bounding box center [17, 22] width 7 height 7
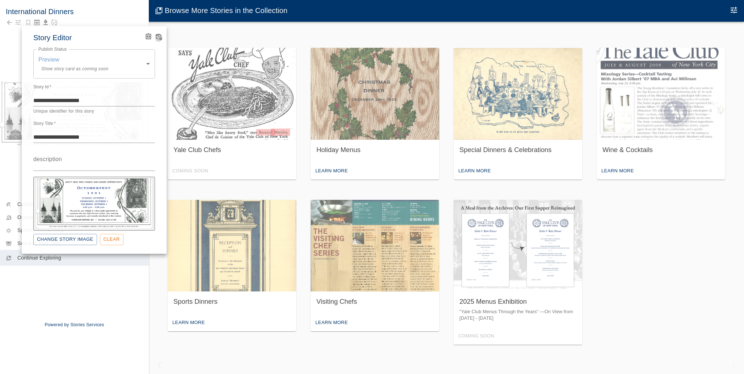
click at [157, 36] on icon "View Version History" at bounding box center [158, 36] width 7 height 7
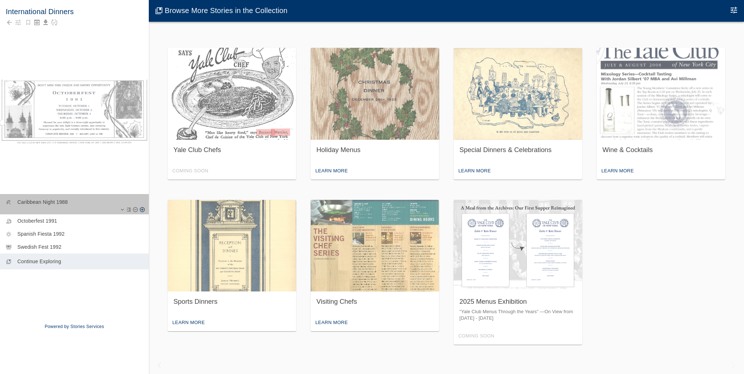
click at [93, 208] on div "beach_access Caribbean Night 1988" at bounding box center [74, 204] width 149 height 20
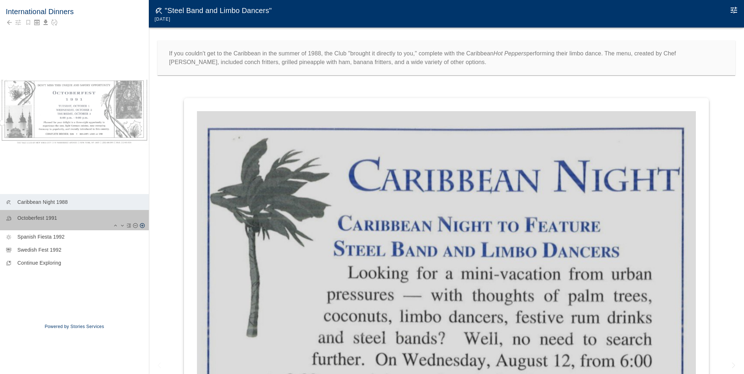
click at [85, 227] on div "beer_meal Octoberfest 1991" at bounding box center [74, 220] width 149 height 20
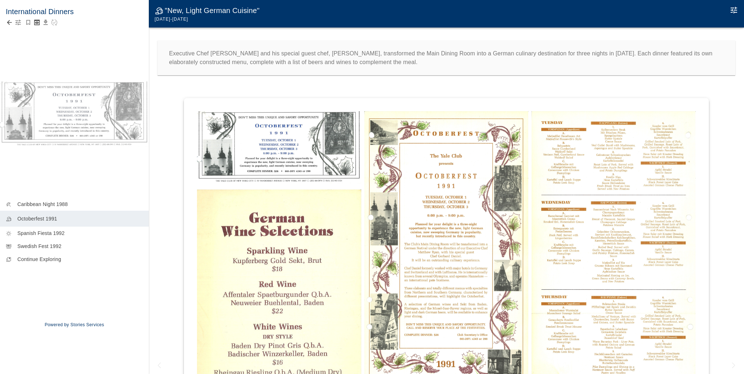
click at [21, 25] on icon "button" at bounding box center [17, 22] width 7 height 7
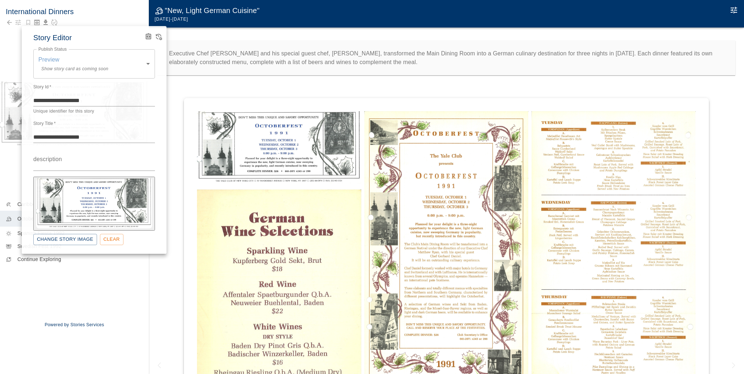
click at [89, 47] on div "Publish Status Preview Show story card as coming soon ******* Publish Status" at bounding box center [94, 63] width 122 height 41
click at [91, 54] on body "International Dinners beach_access Caribbean Night 1988 beer_meal Octoberfest 1…" at bounding box center [372, 194] width 744 height 389
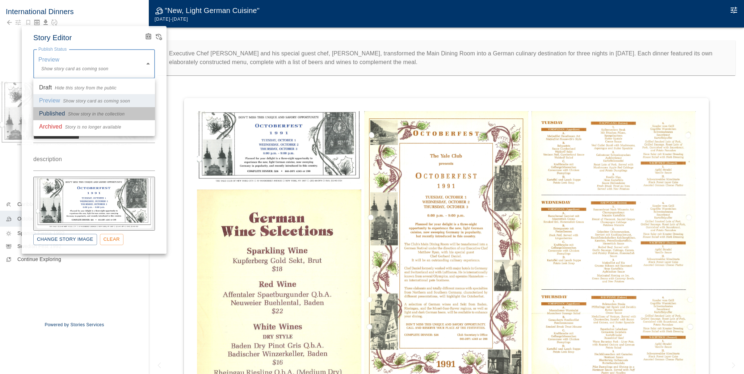
click at [83, 116] on span "Show story in the collection" at bounding box center [96, 114] width 57 height 7
type input "*********"
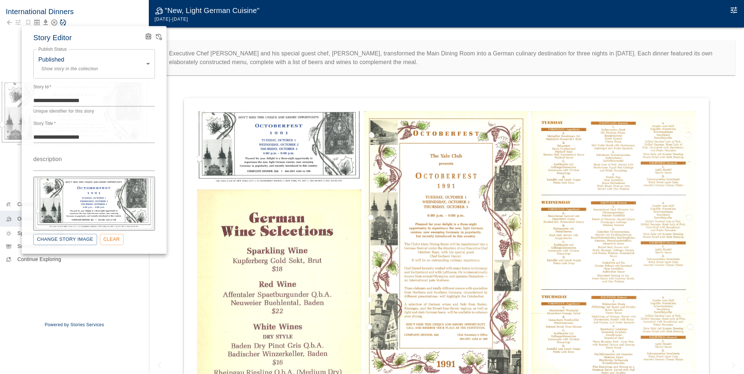
click at [103, 13] on div at bounding box center [372, 187] width 744 height 374
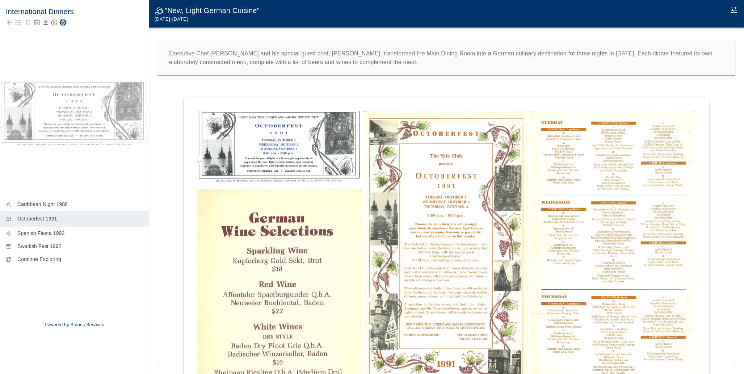
click at [65, 23] on icon "Save Story" at bounding box center [63, 23] width 6 height 6
click at [11, 21] on icon "Back to collection" at bounding box center [9, 22] width 7 height 7
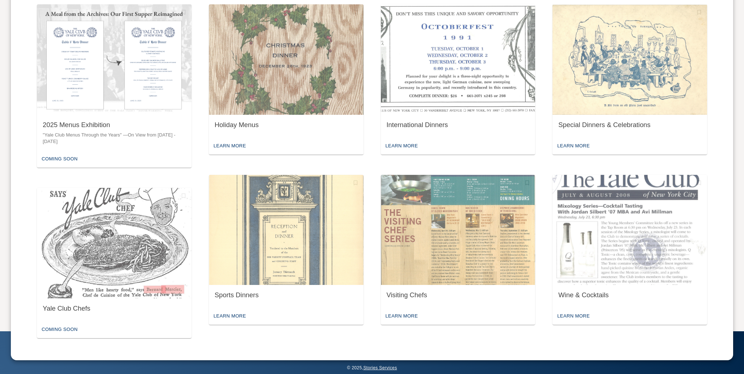
scroll to position [355, 0]
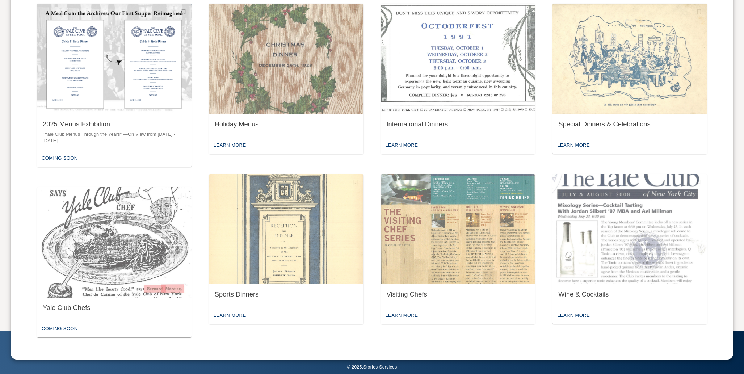
click at [116, 117] on div "2025 Menus Exhibition "Yale Club Menus Through the Years" —On View from [DATE] …" at bounding box center [114, 132] width 155 height 36
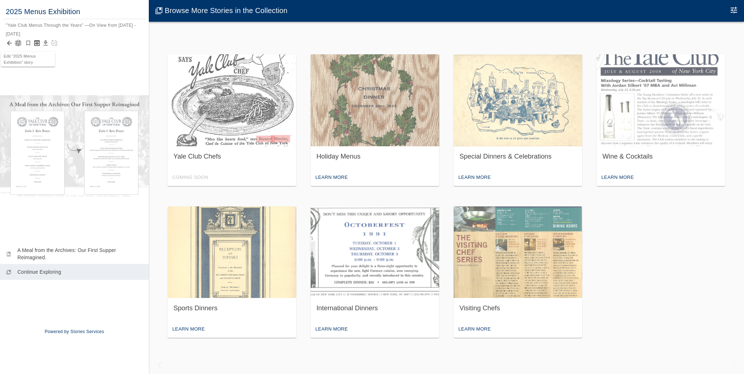
click at [18, 41] on icon "button" at bounding box center [17, 42] width 7 height 7
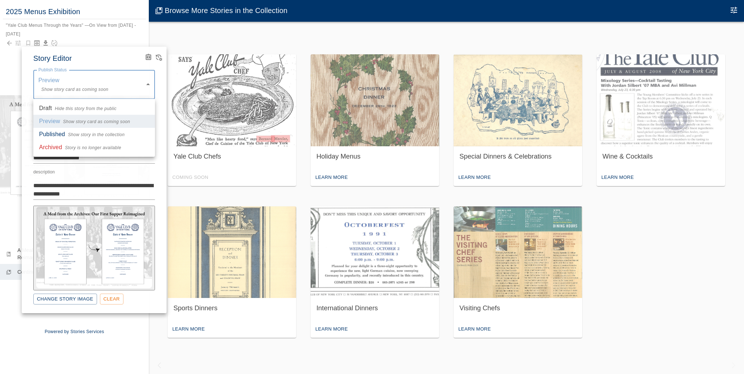
click at [74, 80] on body "**********" at bounding box center [372, 194] width 744 height 389
click at [159, 55] on div at bounding box center [372, 187] width 744 height 374
click at [159, 56] on icon "View Version History" at bounding box center [159, 58] width 6 height 7
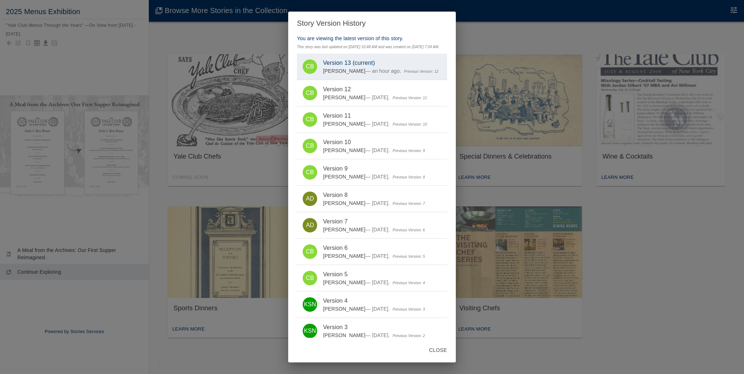
click at [46, 74] on div "Story Version History You are viewing the latest version of this story. This st…" at bounding box center [372, 187] width 744 height 374
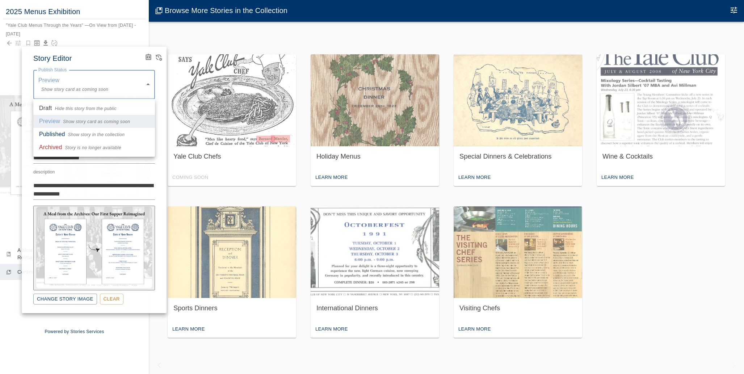
click at [89, 85] on body "**********" at bounding box center [372, 194] width 744 height 389
click at [70, 130] on li "Published Show story in the collection" at bounding box center [94, 134] width 122 height 13
type input "*********"
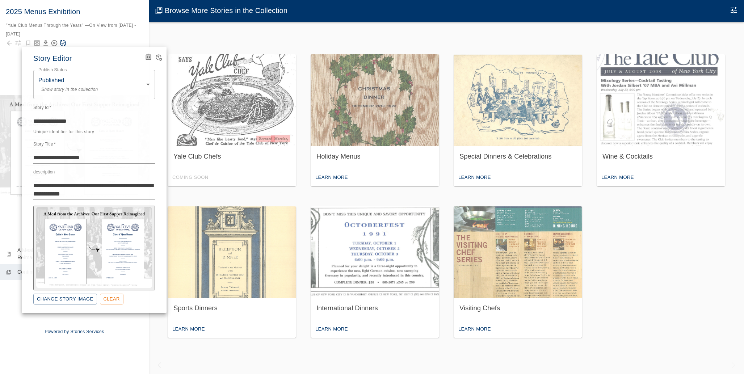
click at [102, 39] on div at bounding box center [372, 187] width 744 height 374
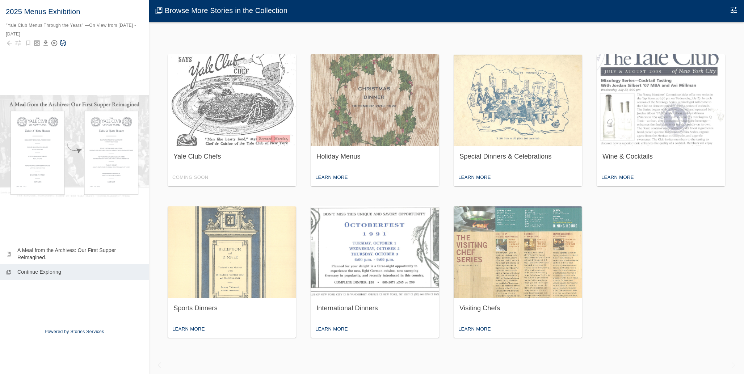
click at [63, 43] on icon "Save Story" at bounding box center [63, 43] width 6 height 6
click at [8, 43] on icon "Back to collection" at bounding box center [9, 43] width 5 height 5
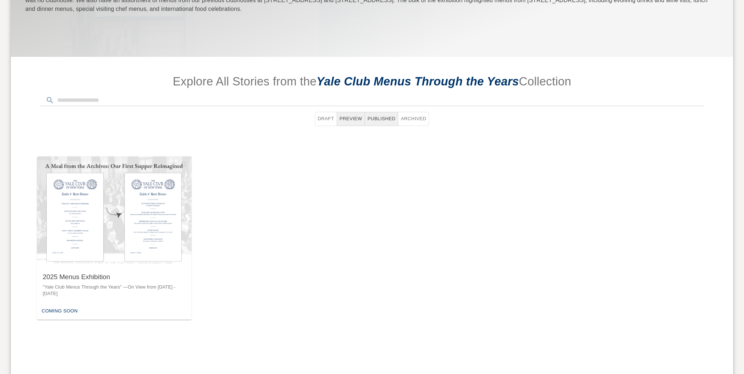
scroll to position [323, 0]
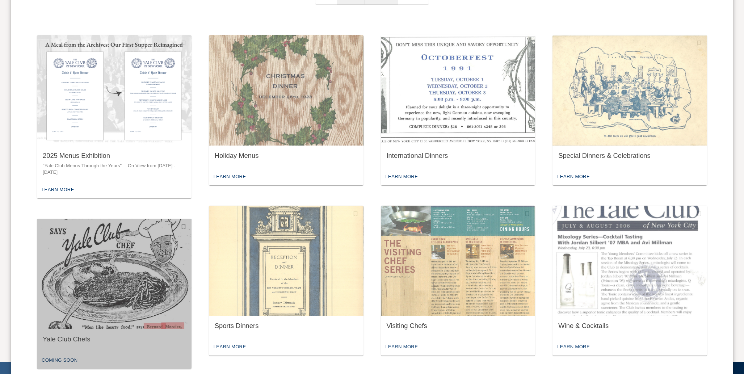
click at [190, 242] on img "button" at bounding box center [114, 274] width 155 height 110
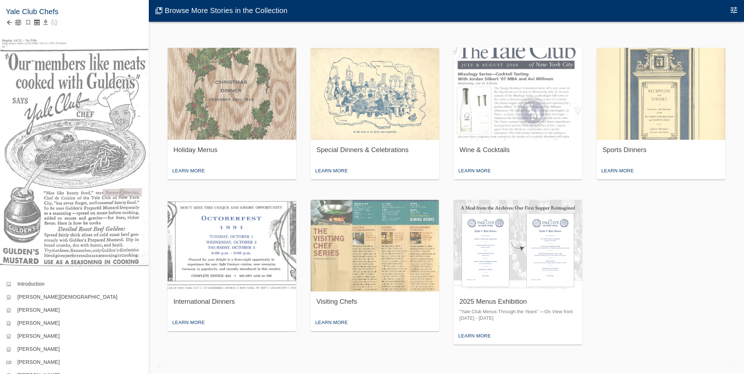
click at [17, 25] on icon "button" at bounding box center [17, 22] width 7 height 7
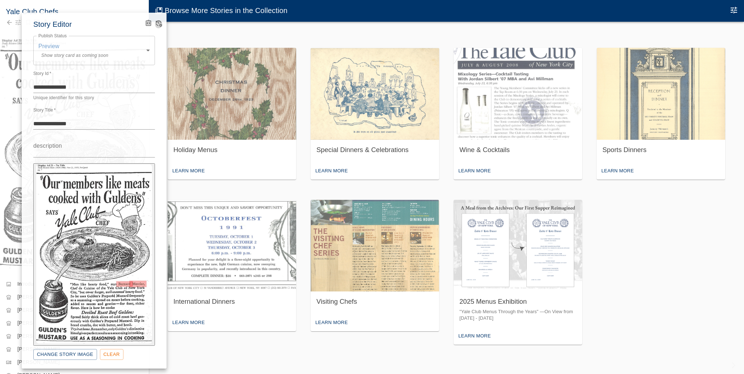
click at [158, 24] on icon "View Version History" at bounding box center [158, 23] width 7 height 7
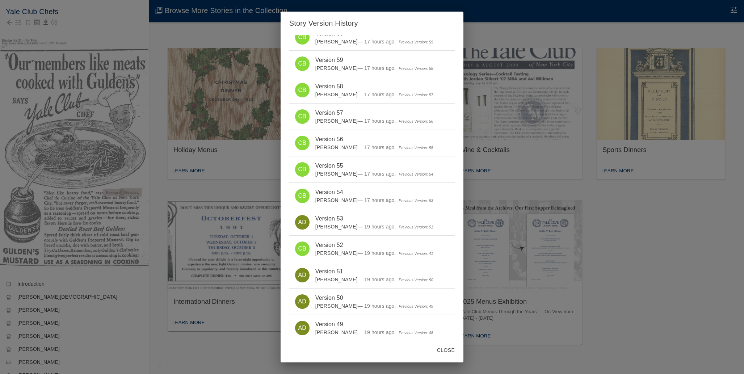
scroll to position [1057, 0]
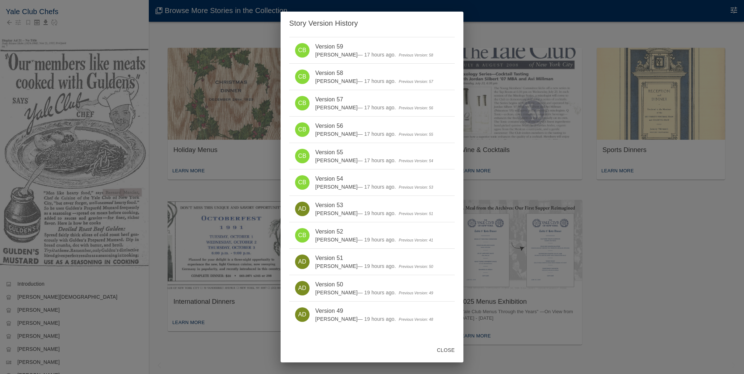
click at [222, 178] on div "Story Version History You are viewing the latest version of this story. This st…" at bounding box center [372, 187] width 744 height 374
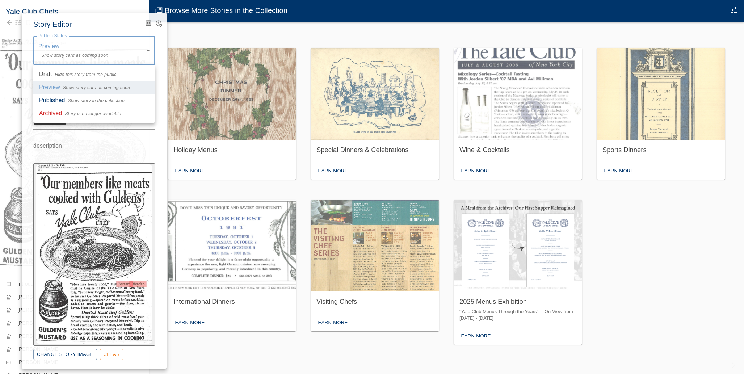
click at [145, 60] on body "Yale Club Chefs image Introduction chef_hat Auguste Gay chef_hat Charles Sicaul…" at bounding box center [372, 194] width 744 height 389
click at [146, 27] on div at bounding box center [372, 187] width 744 height 374
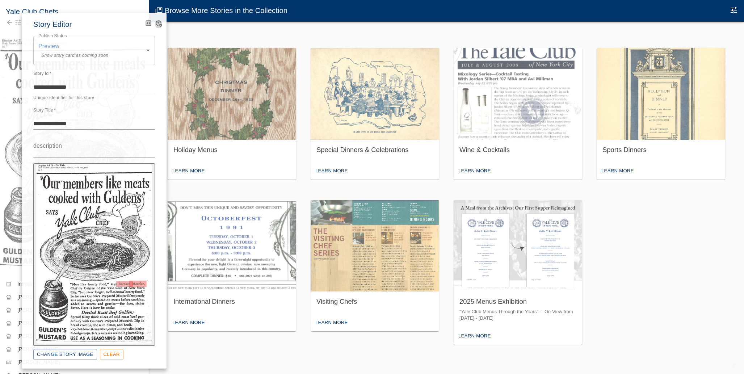
click at [160, 24] on icon "View Version History" at bounding box center [159, 24] width 6 height 7
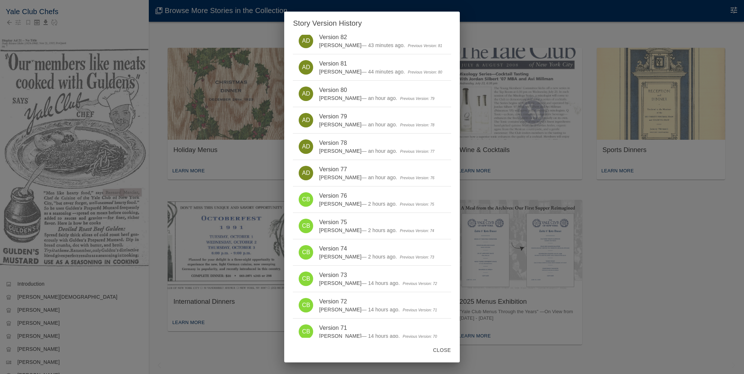
scroll to position [0, 0]
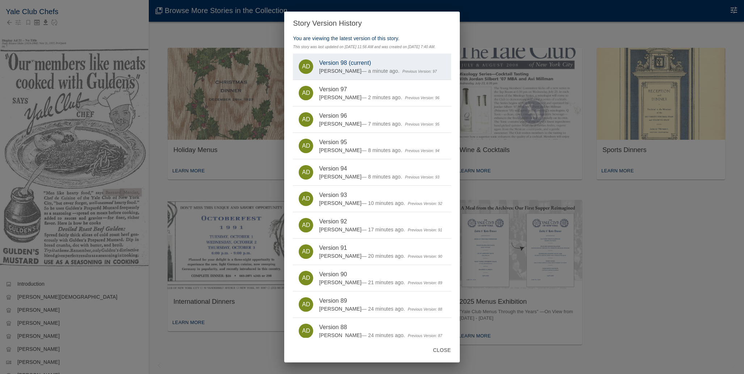
click at [213, 92] on div "Story Version History You are viewing the latest version of this story. This st…" at bounding box center [372, 187] width 744 height 374
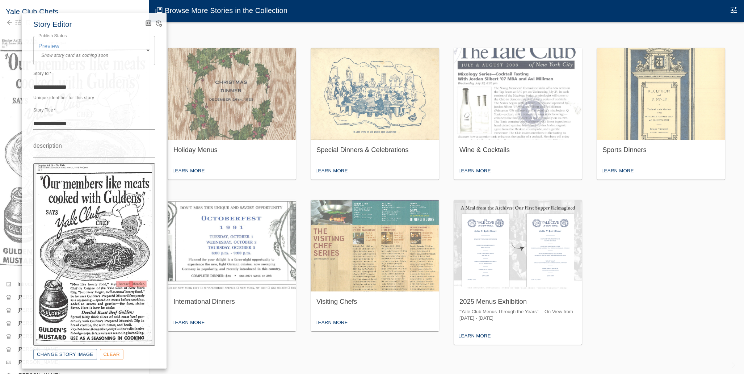
click at [185, 179] on div at bounding box center [372, 187] width 744 height 374
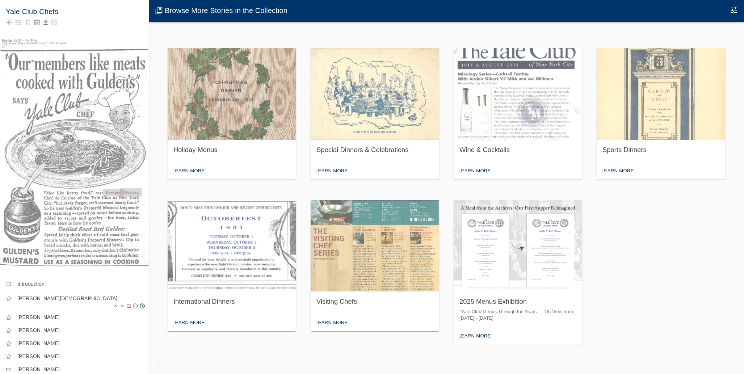
click at [52, 291] on div "chef_hat Auguste Gay" at bounding box center [74, 301] width 149 height 20
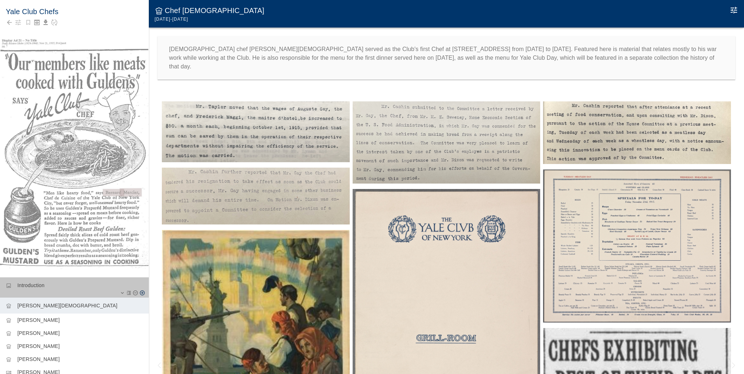
click at [52, 286] on p "Introduction" at bounding box center [80, 285] width 126 height 7
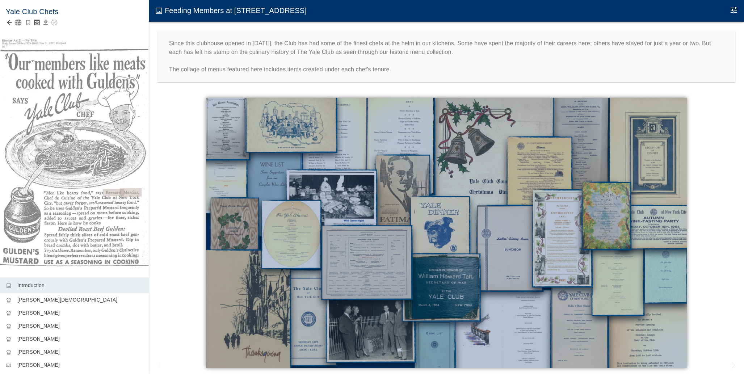
click at [18, 22] on icon "button" at bounding box center [18, 22] width 5 height 5
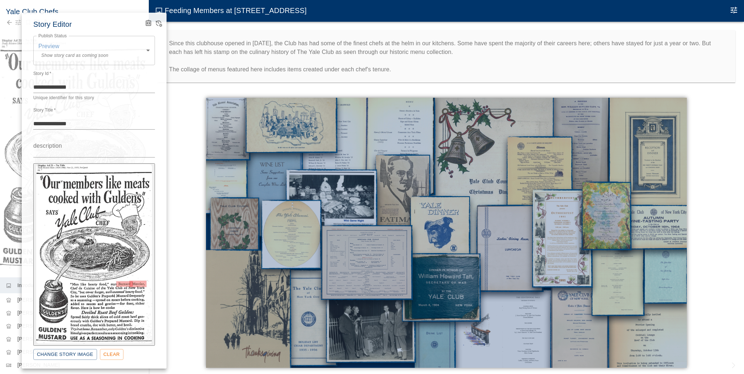
click at [18, 24] on div at bounding box center [372, 187] width 744 height 374
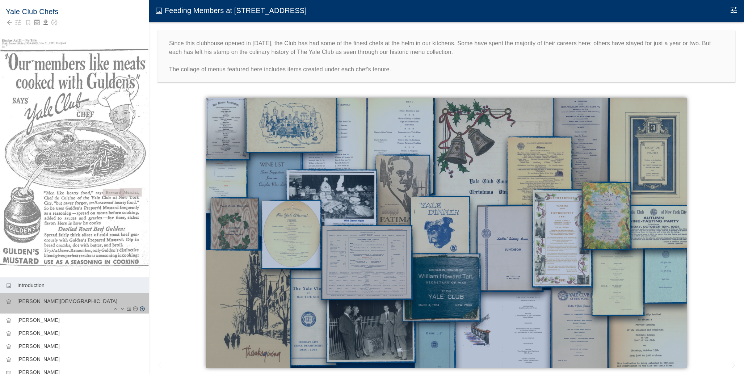
click at [34, 310] on div "chef_hat Auguste Gay" at bounding box center [74, 303] width 149 height 20
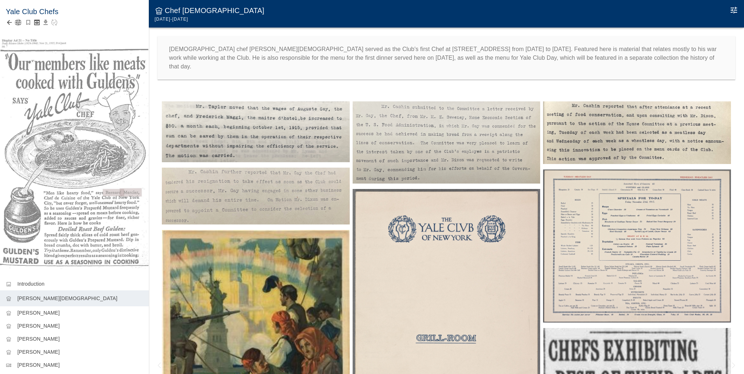
click at [20, 23] on icon "button" at bounding box center [17, 22] width 7 height 7
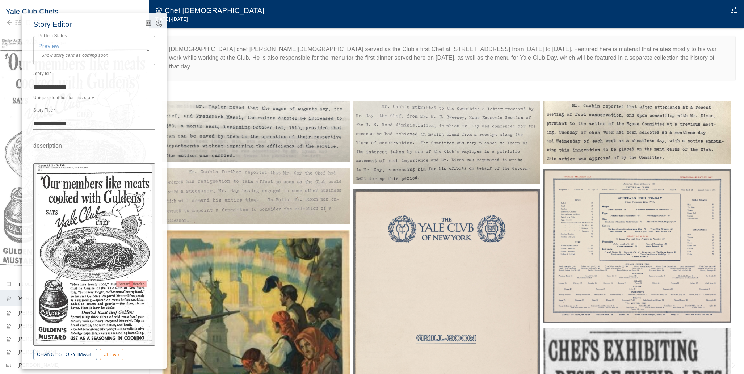
click at [56, 58] on body "Yale Club Chefs image Introduction chef_hat Auguste Gay chef_hat Charles Sicaul…" at bounding box center [372, 194] width 744 height 389
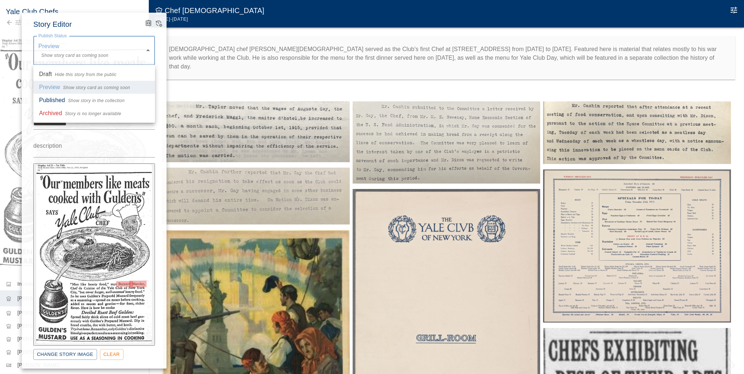
click at [156, 25] on div at bounding box center [372, 187] width 744 height 374
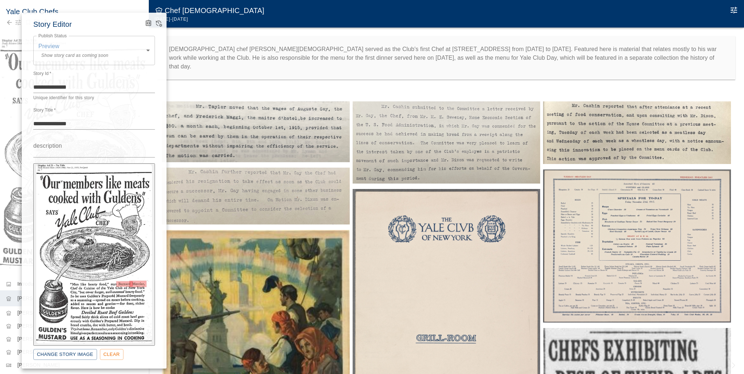
click at [163, 24] on div at bounding box center [153, 23] width 20 height 10
click at [158, 24] on icon "View Version History" at bounding box center [158, 23] width 7 height 7
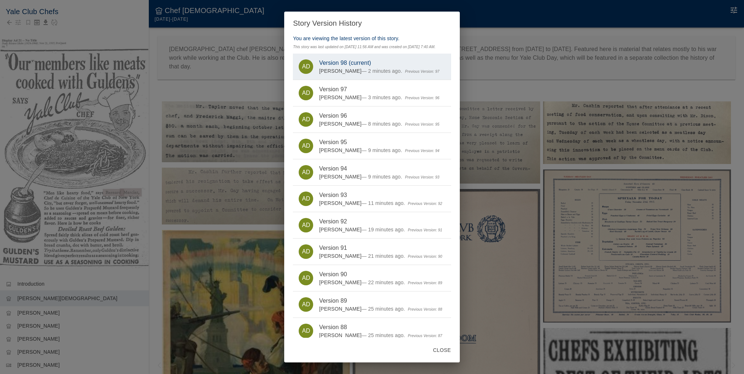
click at [185, 63] on div "Story Version History You are viewing the latest version of this story. This st…" at bounding box center [372, 187] width 744 height 374
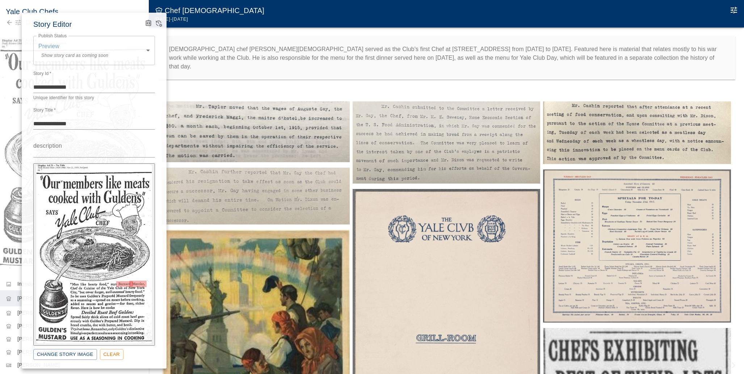
click at [115, 3] on div at bounding box center [372, 187] width 744 height 374
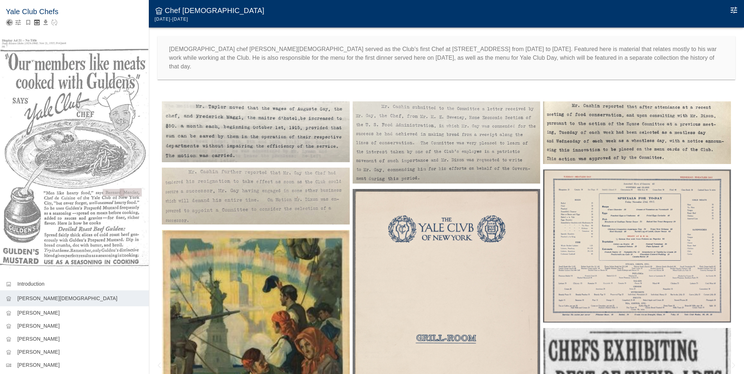
click at [8, 25] on icon "Back to collection" at bounding box center [9, 22] width 7 height 7
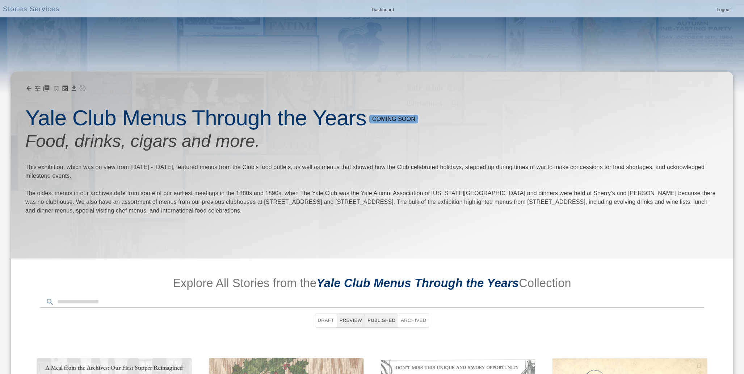
click at [39, 91] on icon "button" at bounding box center [37, 88] width 7 height 7
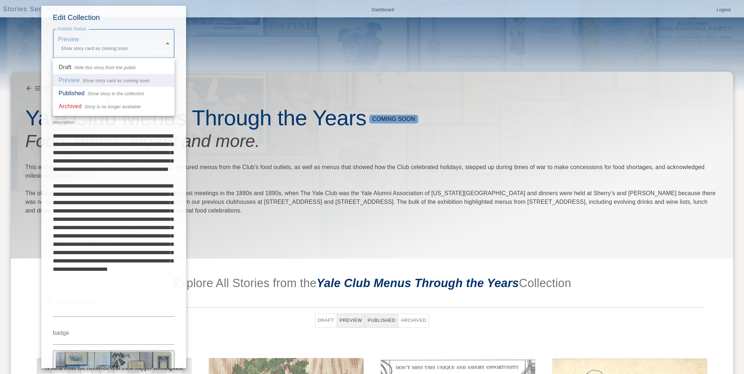
click at [88, 50] on body "Stories Services Dashboard Logout Yale Club Menus Through the Years Coming Soon…" at bounding box center [372, 364] width 744 height 729
click at [85, 98] on li "Published Show story in the collection" at bounding box center [114, 93] width 122 height 13
type input "*********"
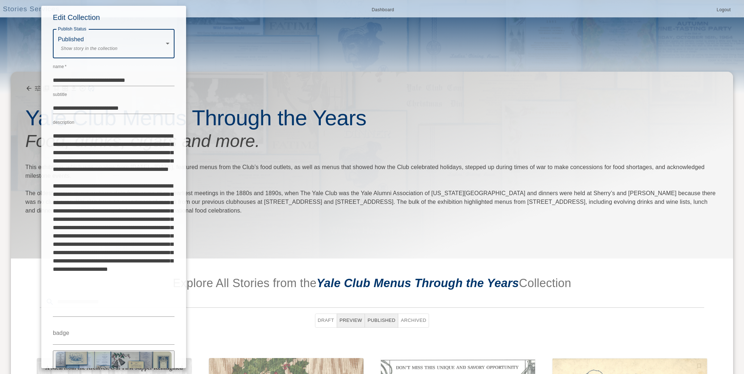
scroll to position [74, 0]
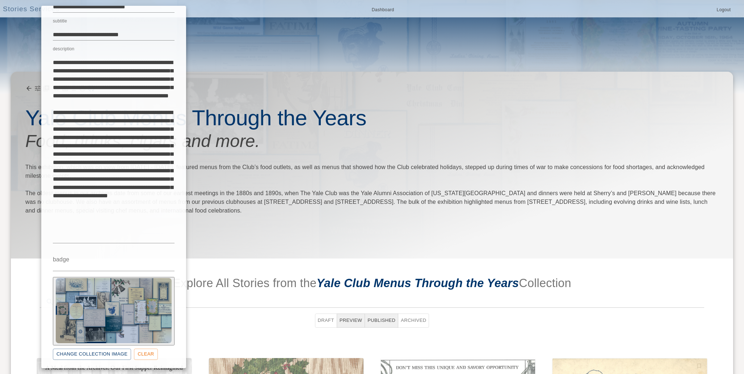
click at [202, 93] on div at bounding box center [372, 187] width 744 height 374
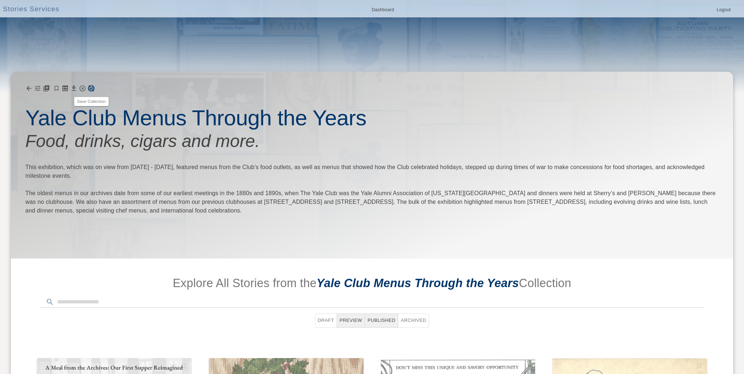
click at [92, 89] on icon "Save Collection" at bounding box center [91, 88] width 7 height 7
click at [66, 89] on icon "Preview Live Collection" at bounding box center [65, 88] width 5 height 5
click at [55, 89] on icon "Feature this Collection?" at bounding box center [56, 88] width 5 height 5
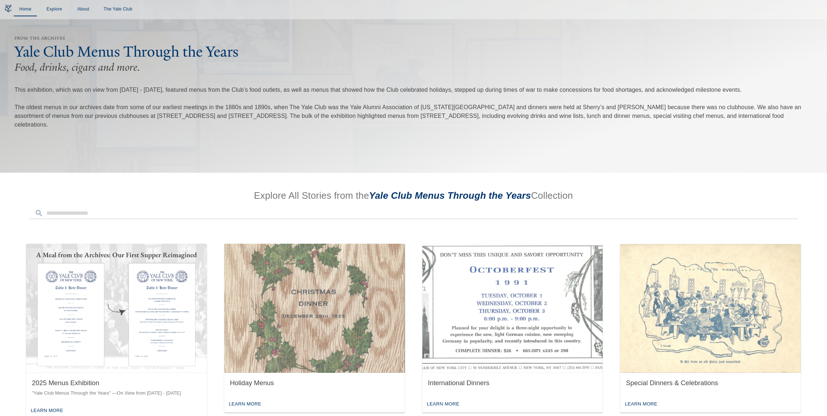
click at [27, 13] on link "Home" at bounding box center [25, 9] width 23 height 13
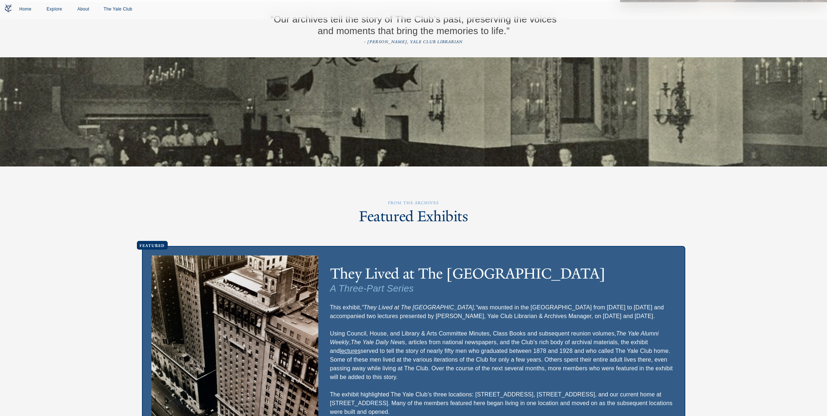
scroll to position [1515, 0]
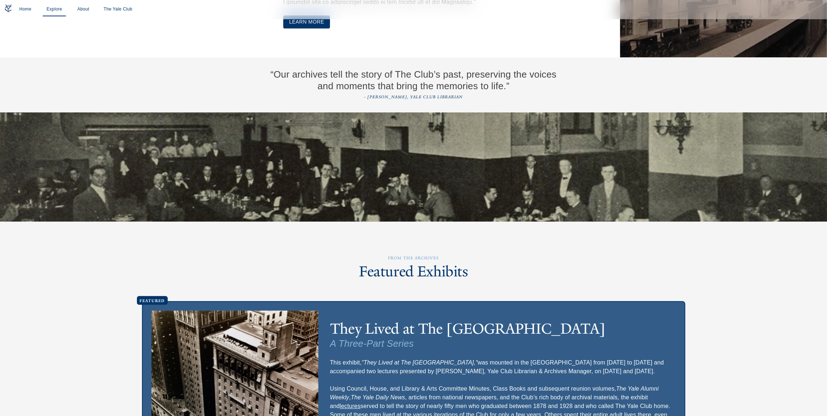
click at [55, 12] on link "Explore" at bounding box center [54, 9] width 23 height 13
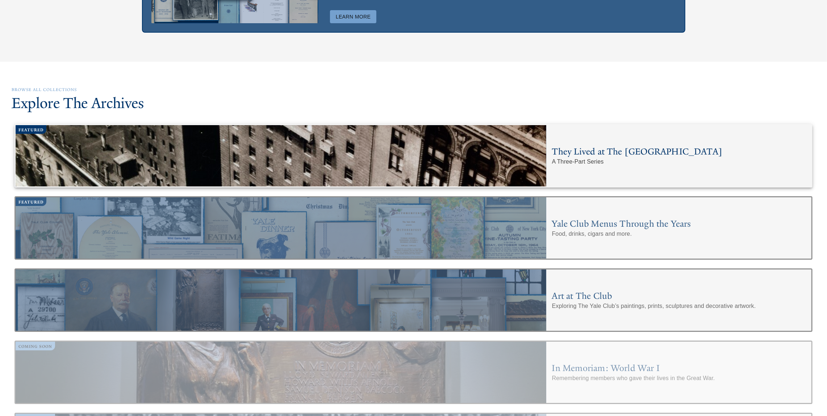
scroll to position [2217, 0]
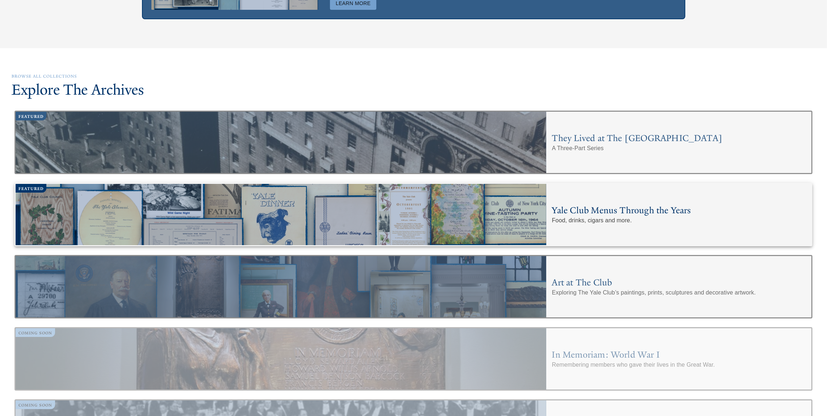
click at [311, 212] on div at bounding box center [281, 214] width 531 height 61
